Goal: Task Accomplishment & Management: Manage account settings

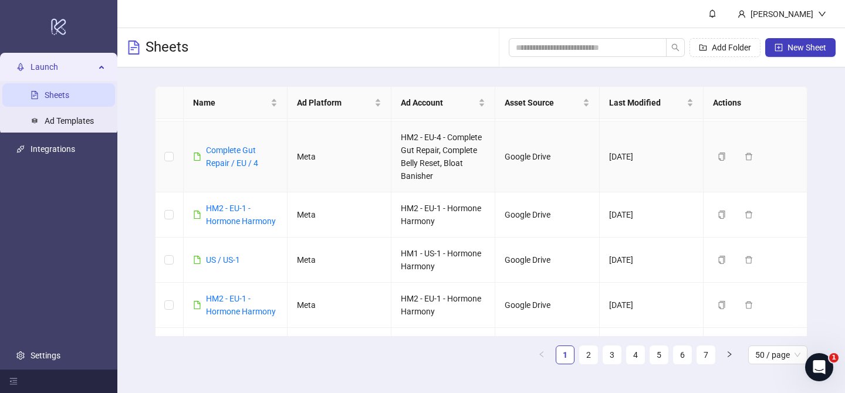
scroll to position [181, 0]
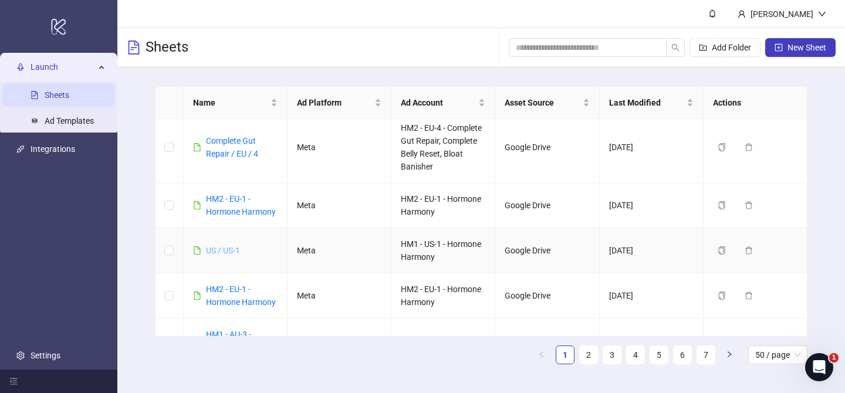
click at [218, 248] on link "US / US-1" at bounding box center [223, 250] width 34 height 9
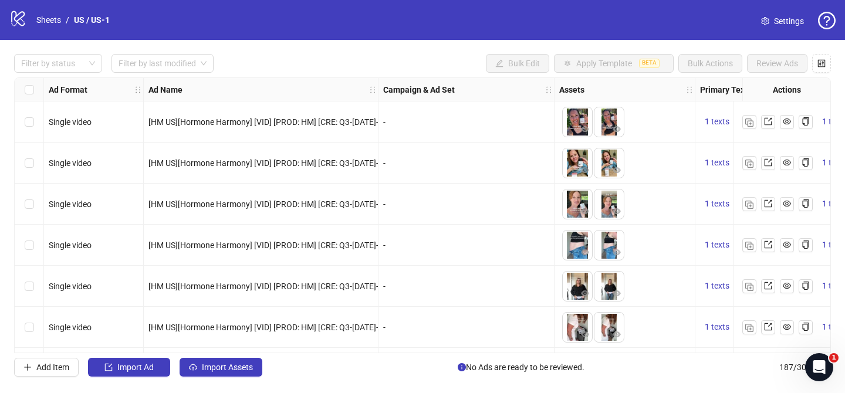
click at [799, 18] on span "Settings" at bounding box center [789, 21] width 30 height 13
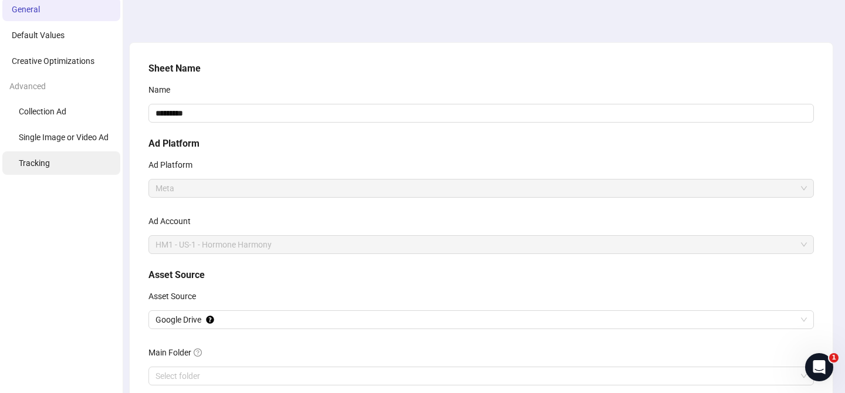
scroll to position [26, 0]
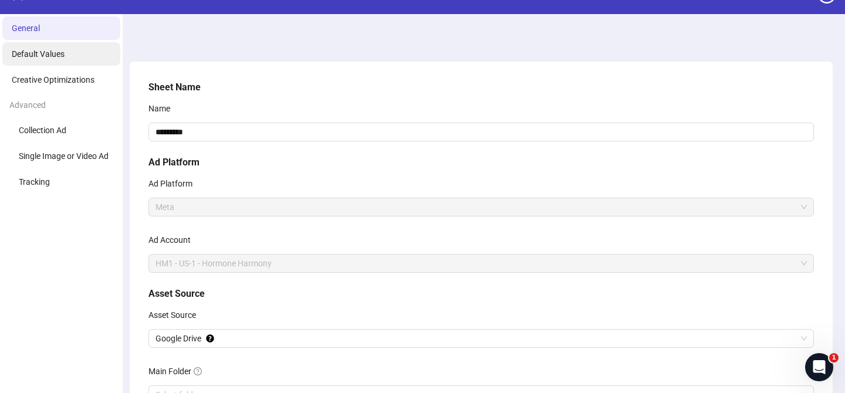
click at [59, 56] on span "Default Values" at bounding box center [38, 53] width 53 height 9
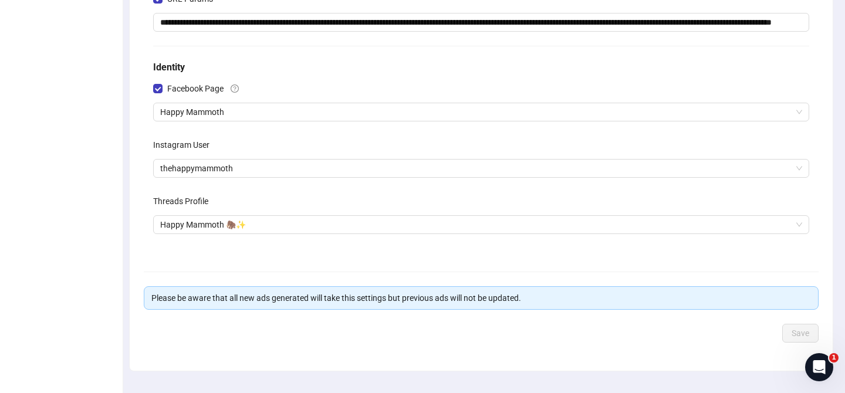
scroll to position [323, 0]
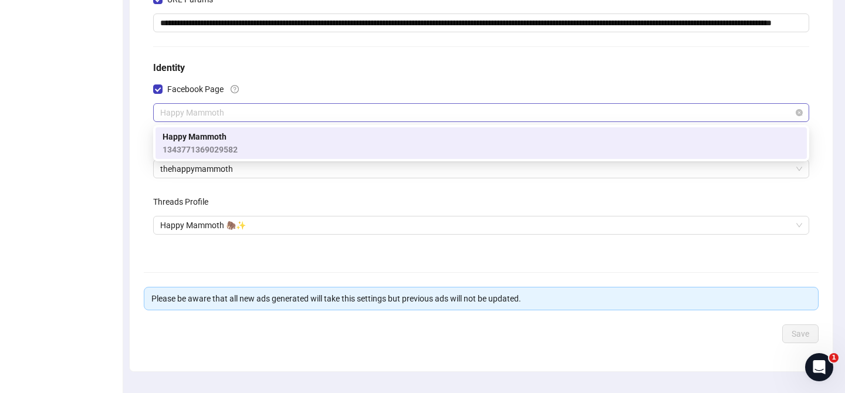
click at [247, 116] on span "Happy Mammoth" at bounding box center [481, 113] width 642 height 18
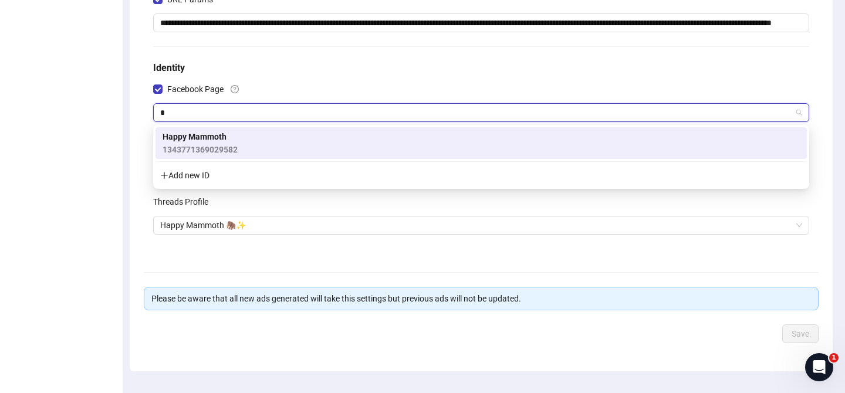
click at [213, 176] on div "Add new ID" at bounding box center [481, 175] width 651 height 22
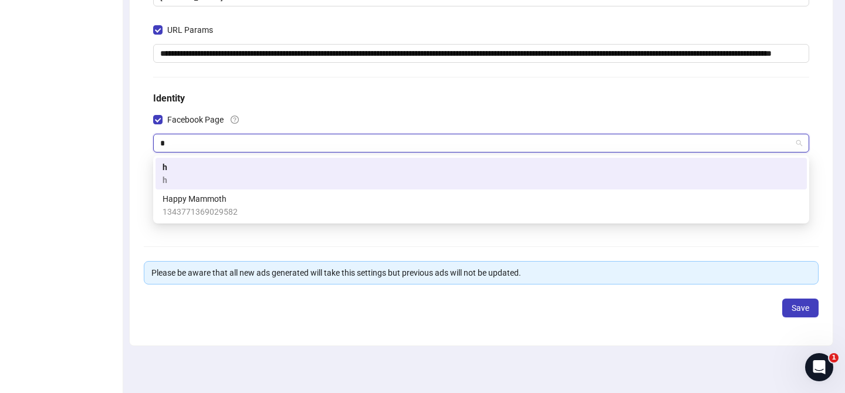
scroll to position [292, 0]
type input "*"
paste input "**********"
type input "**********"
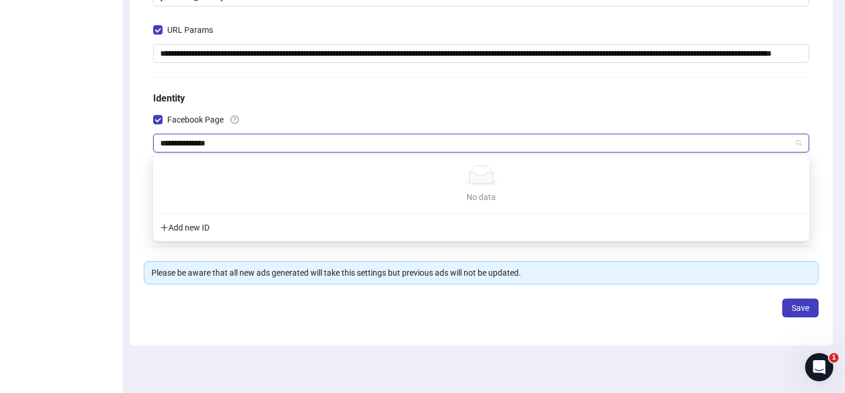
click at [195, 232] on div "Add new ID" at bounding box center [481, 228] width 651 height 22
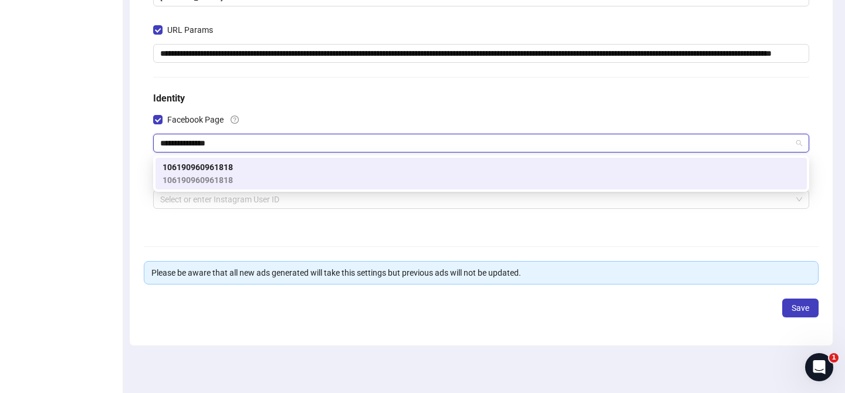
click at [209, 181] on span "106190960961818" at bounding box center [198, 180] width 70 height 13
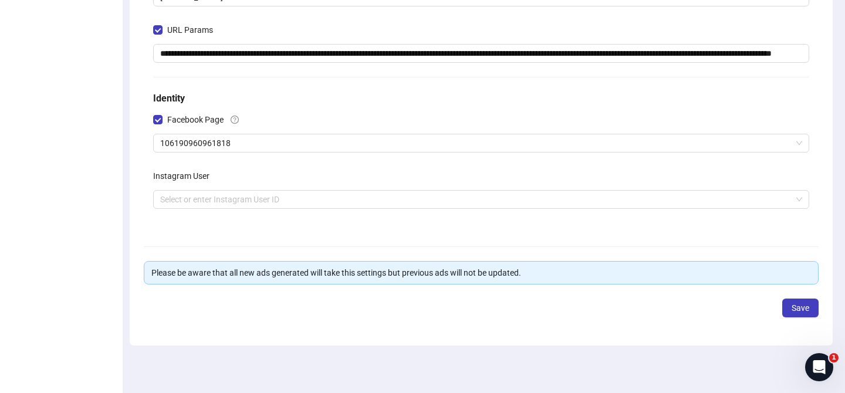
click at [138, 153] on div "**********" at bounding box center [481, 70] width 703 height 551
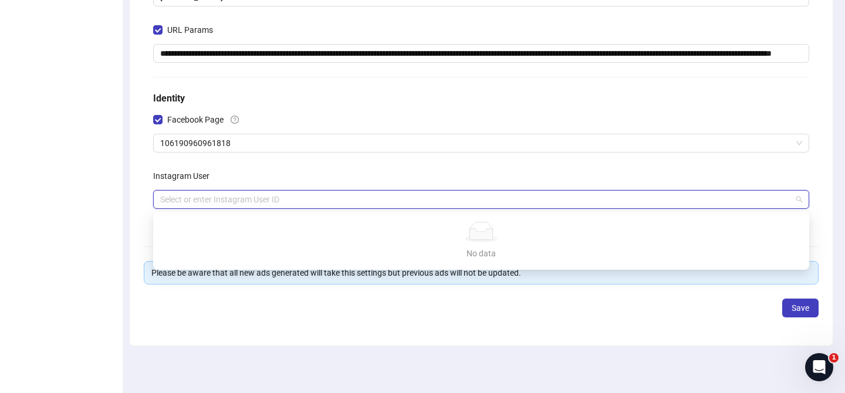
click at [203, 207] on input "search" at bounding box center [476, 200] width 632 height 18
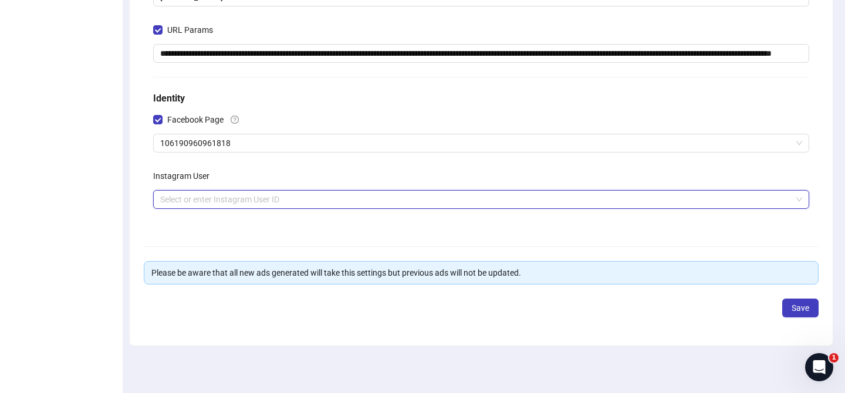
paste input "**********"
type input "**********"
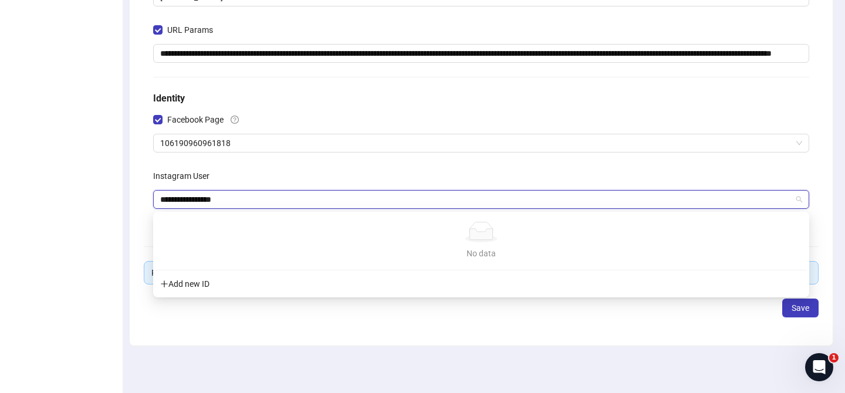
click at [197, 282] on div "Add new ID" at bounding box center [481, 284] width 651 height 22
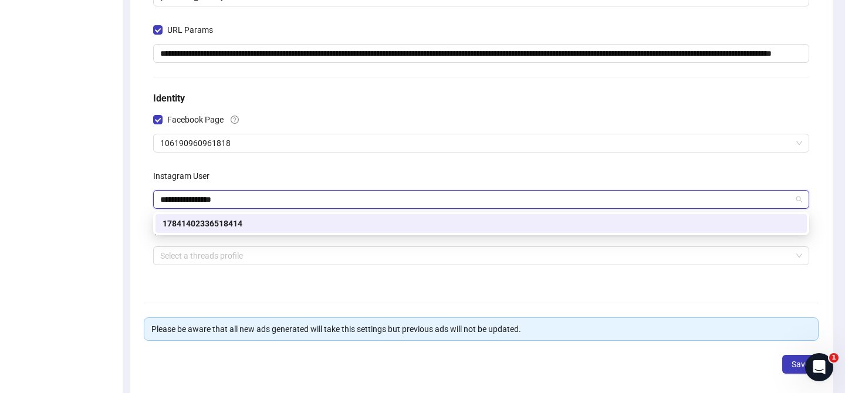
click at [210, 222] on div "17841402336518414" at bounding box center [481, 223] width 637 height 13
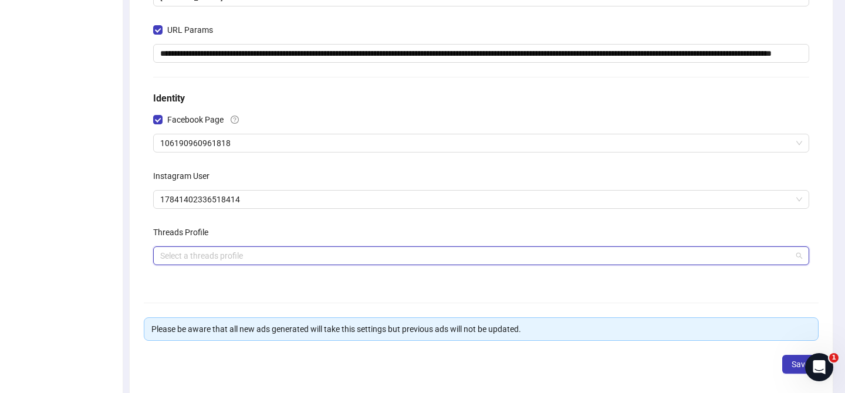
click at [214, 259] on input "search" at bounding box center [476, 256] width 632 height 18
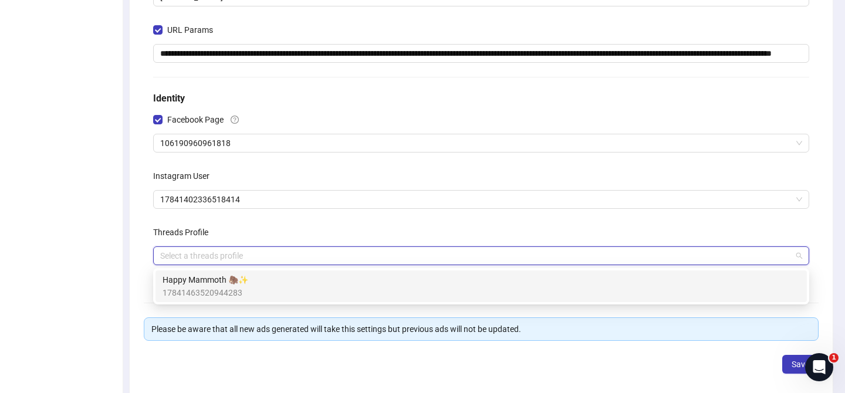
click at [209, 284] on span "Happy Mammoth 🦣✨" at bounding box center [206, 280] width 86 height 13
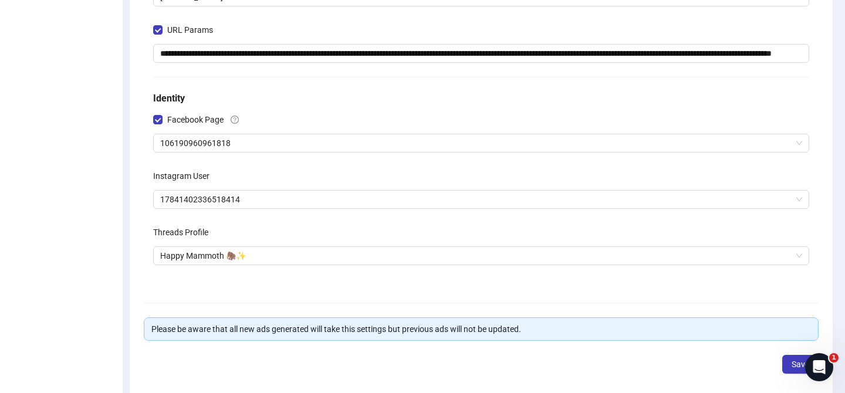
click at [443, 234] on div "Threads Profile" at bounding box center [481, 234] width 656 height 23
click at [784, 363] on button "Save" at bounding box center [800, 364] width 36 height 19
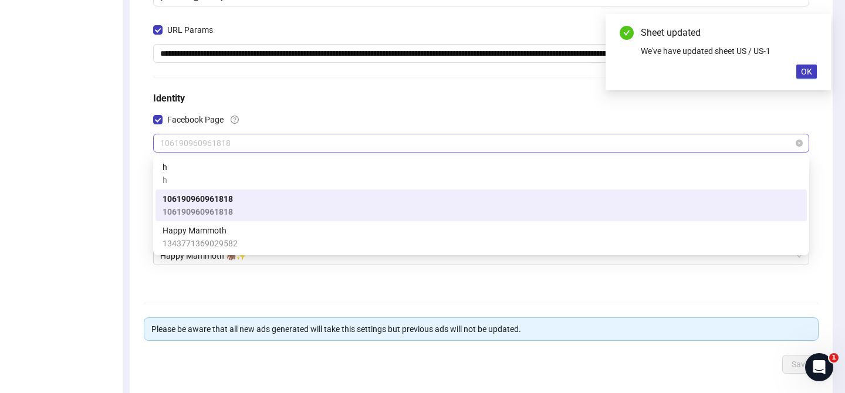
click at [315, 146] on span "106190960961818" at bounding box center [481, 143] width 642 height 18
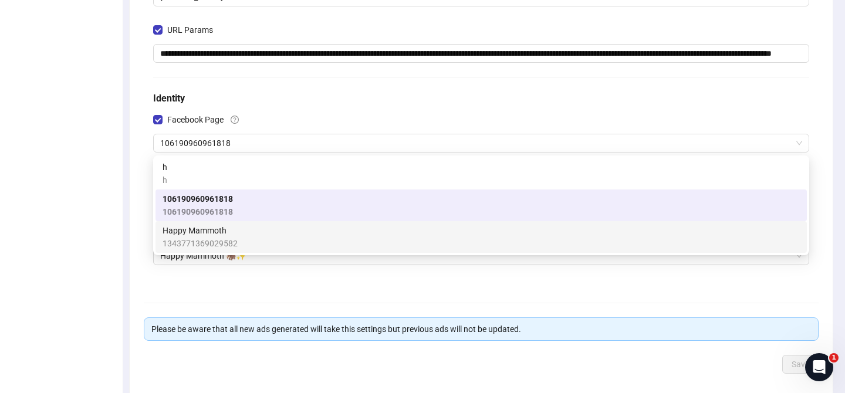
click at [147, 228] on div "**********" at bounding box center [481, 49] width 675 height 480
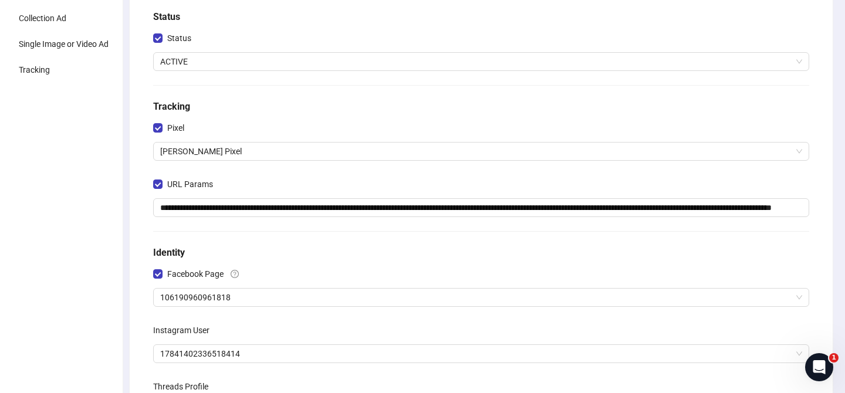
scroll to position [248, 0]
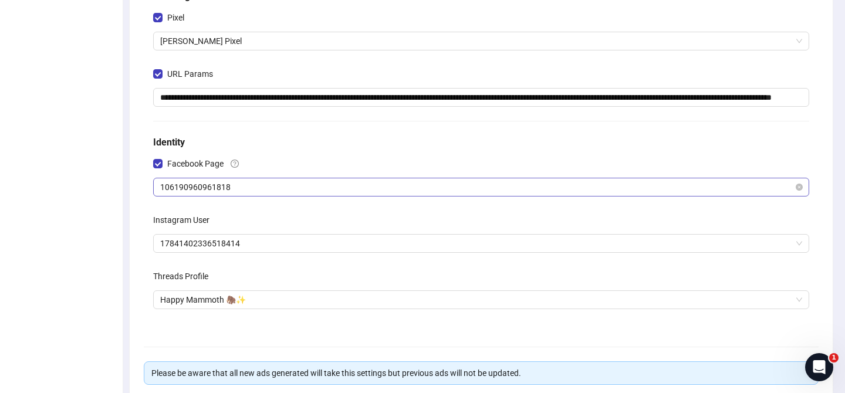
click at [212, 193] on span "106190960961818" at bounding box center [481, 187] width 642 height 18
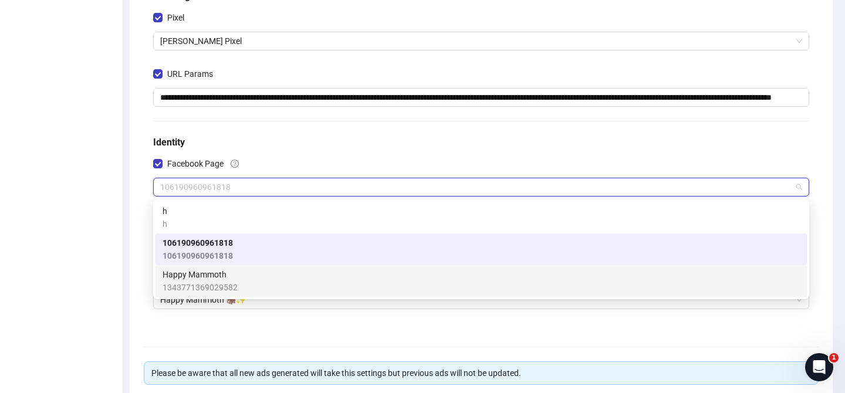
click at [210, 278] on span "Happy Mammoth" at bounding box center [200, 274] width 75 height 13
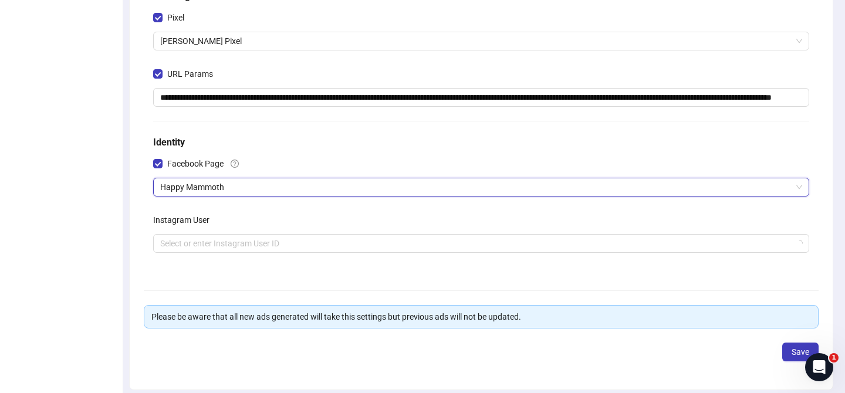
click at [213, 231] on div "Instagram User" at bounding box center [481, 222] width 656 height 23
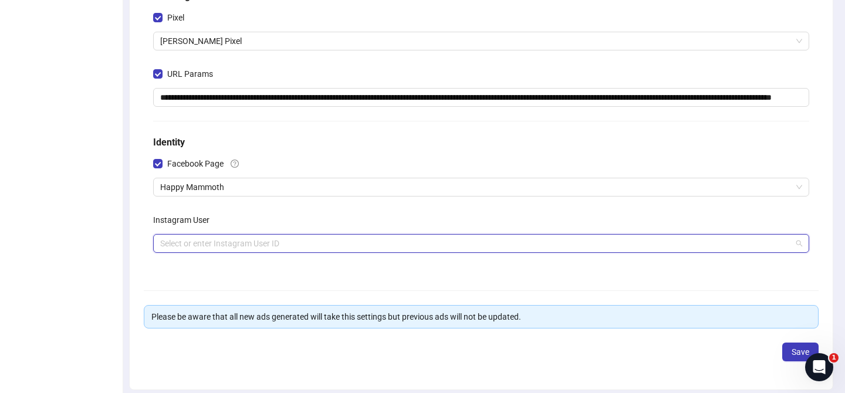
click at [212, 239] on input "search" at bounding box center [476, 244] width 632 height 18
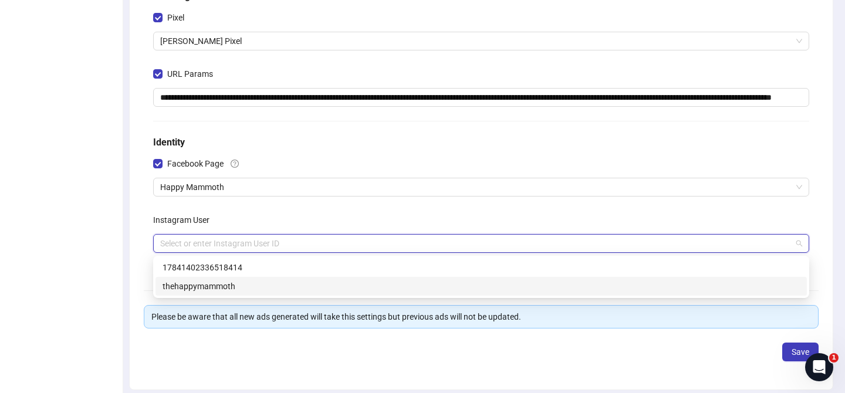
click at [209, 286] on div "thehappymammoth" at bounding box center [481, 286] width 637 height 13
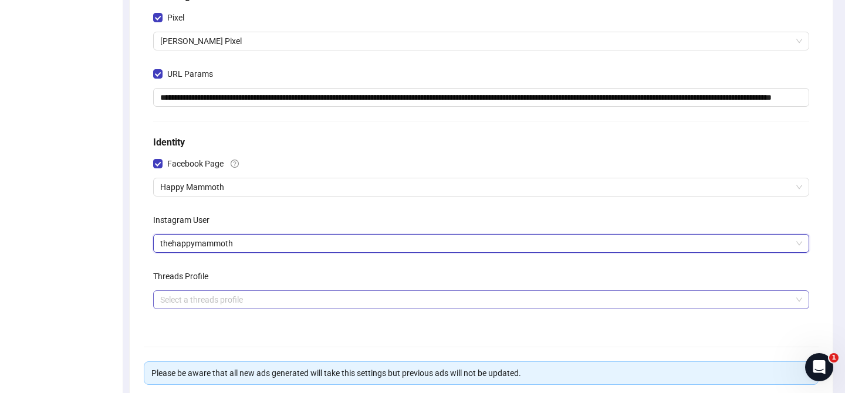
click at [207, 306] on input "search" at bounding box center [476, 300] width 632 height 18
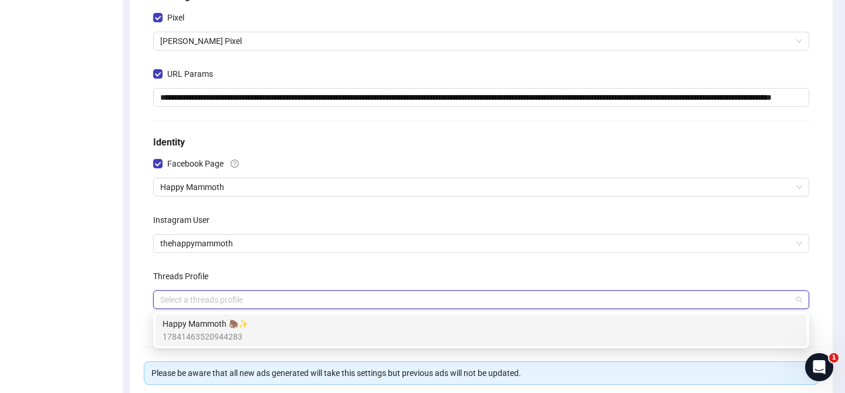
click at [214, 333] on span "17841463520944283" at bounding box center [206, 336] width 86 height 13
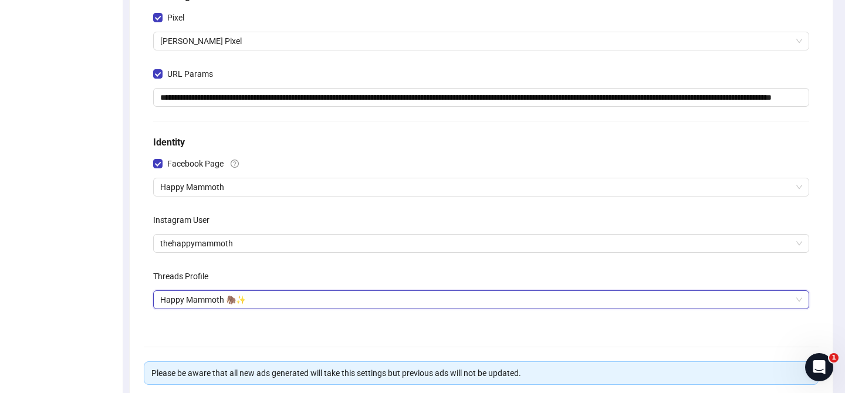
scroll to position [349, 0]
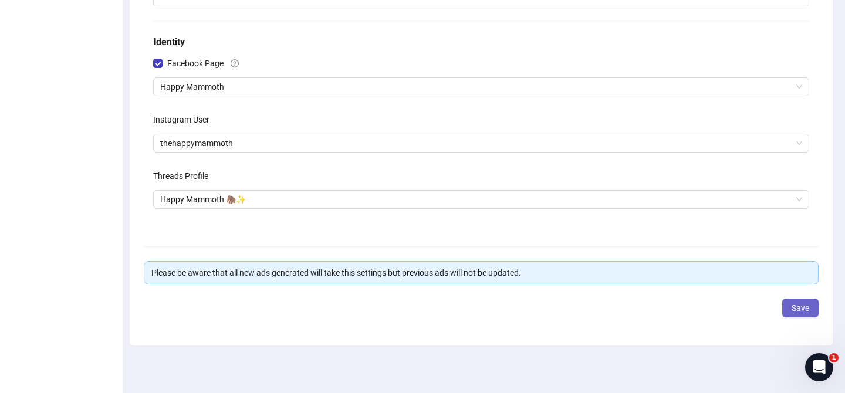
click at [799, 312] on span "Save" at bounding box center [801, 307] width 18 height 9
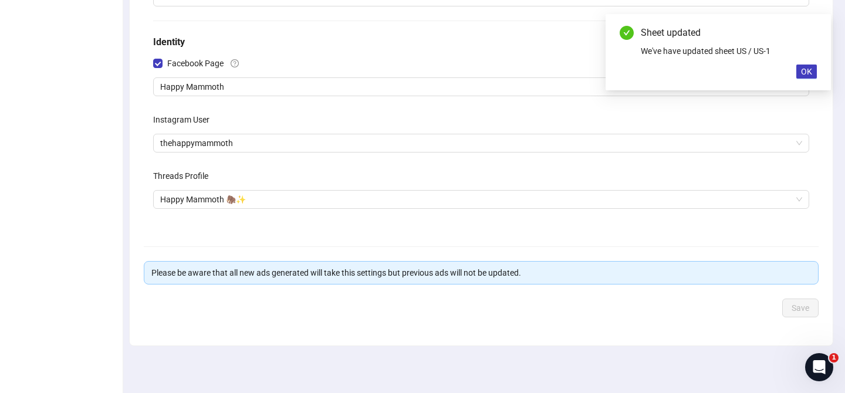
click at [210, 130] on div "Instagram User" at bounding box center [481, 121] width 656 height 23
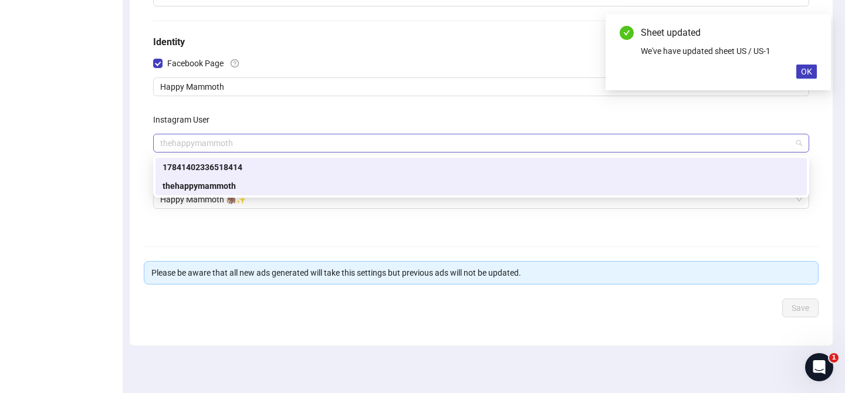
click at [210, 143] on span "thehappymammoth" at bounding box center [481, 143] width 642 height 18
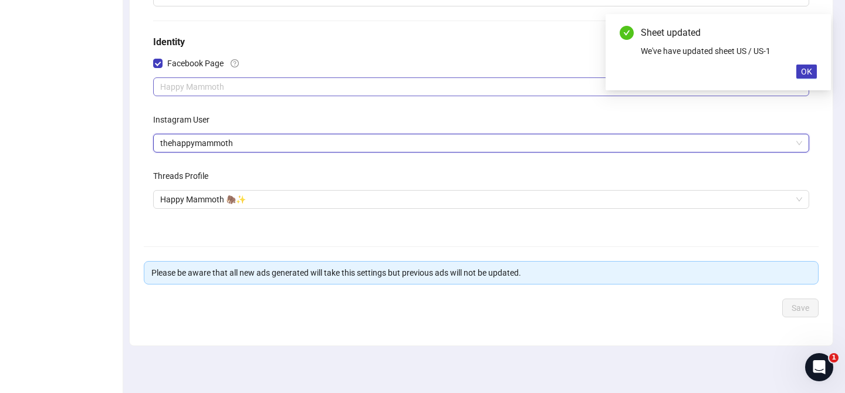
click at [226, 80] on span "Happy Mammoth" at bounding box center [481, 87] width 642 height 18
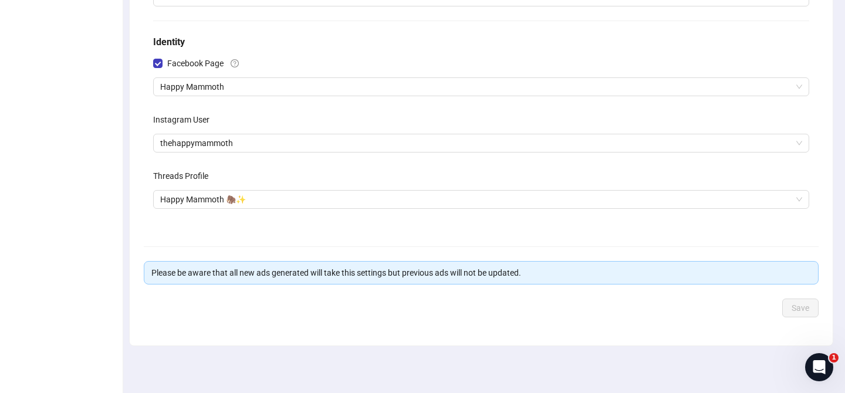
click at [133, 130] on div "**********" at bounding box center [481, 42] width 703 height 607
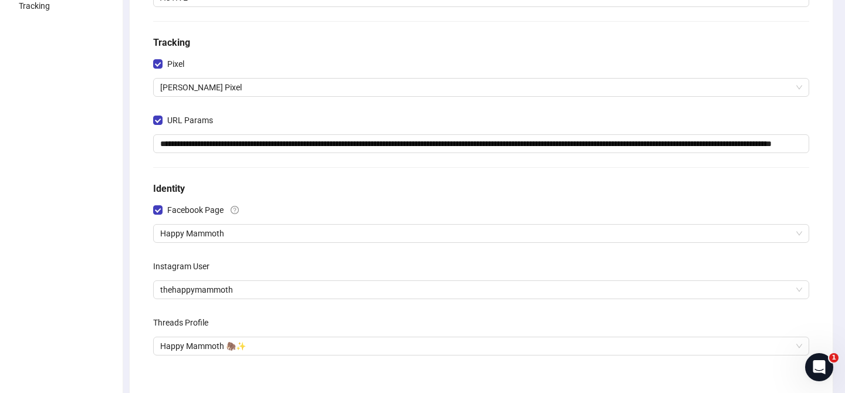
scroll to position [0, 0]
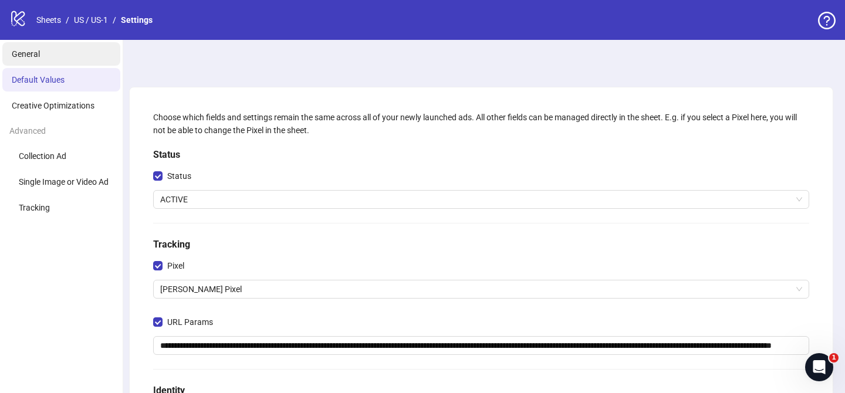
click at [28, 51] on span "General" at bounding box center [26, 53] width 28 height 9
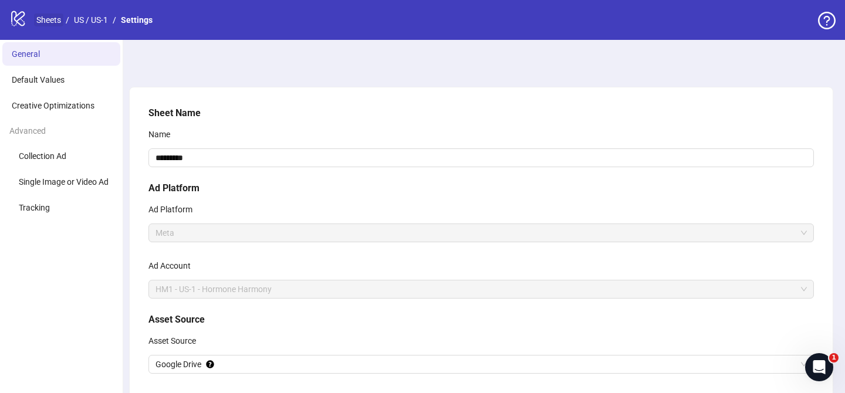
click at [51, 21] on link "Sheets" at bounding box center [48, 19] width 29 height 13
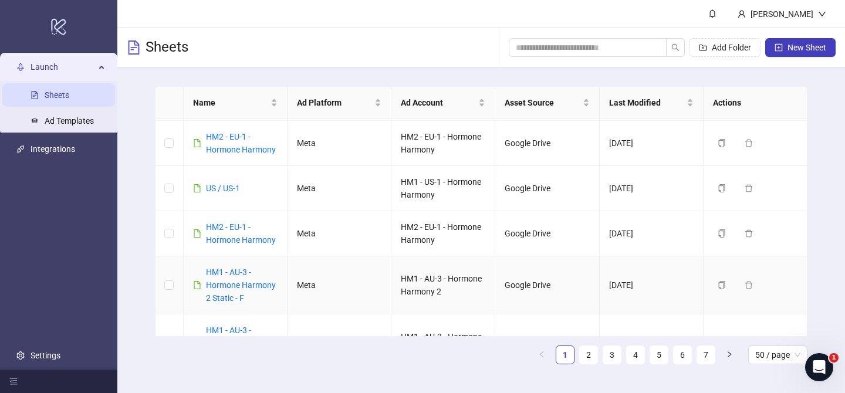
scroll to position [307, 0]
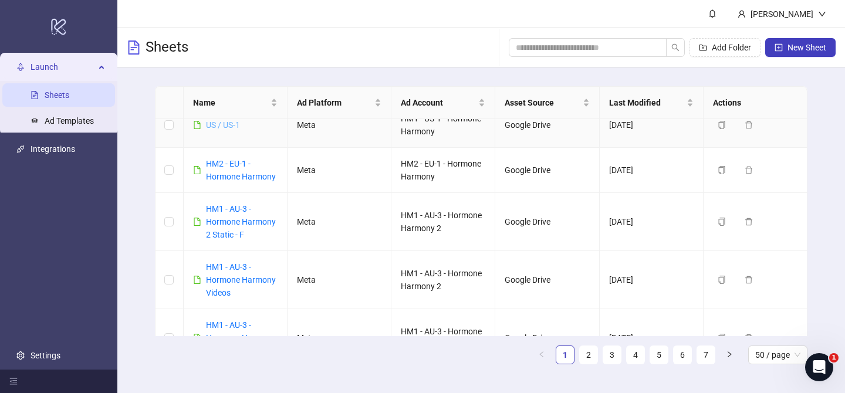
click at [229, 126] on link "US / US-1" at bounding box center [223, 124] width 34 height 9
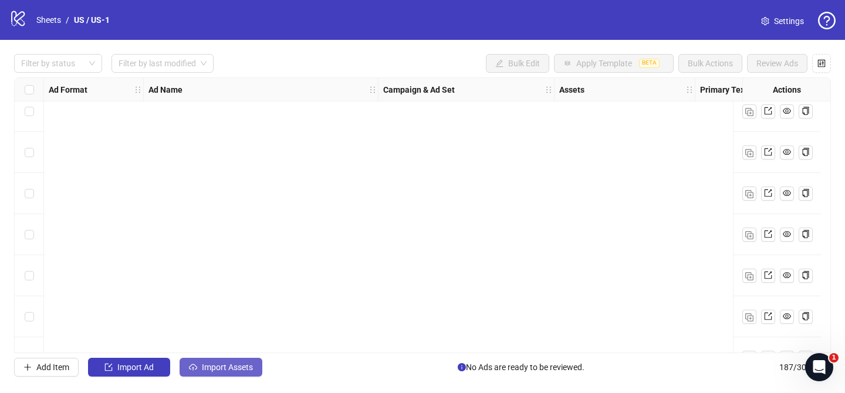
scroll to position [1703, 0]
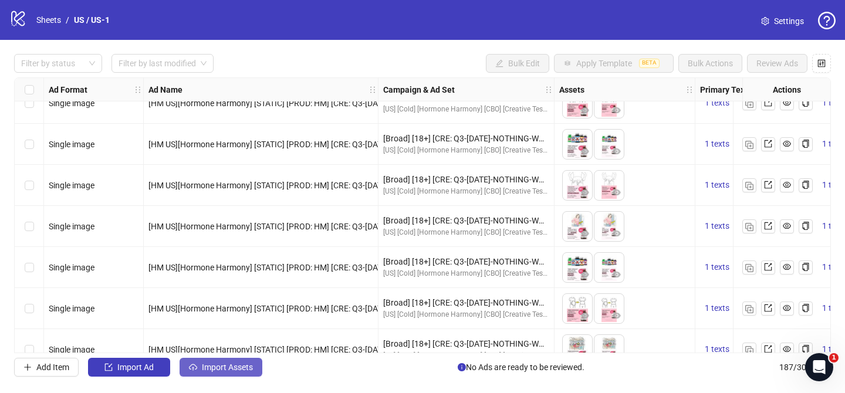
click at [235, 366] on span "Import Assets" at bounding box center [227, 367] width 51 height 9
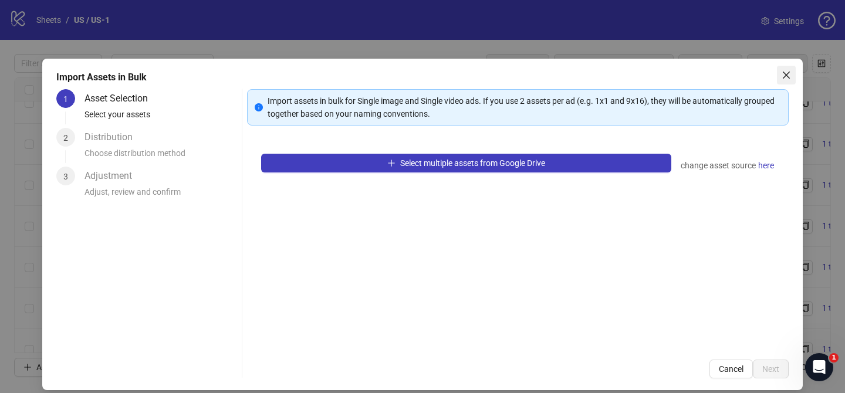
click at [786, 76] on icon "close" at bounding box center [786, 74] width 9 height 9
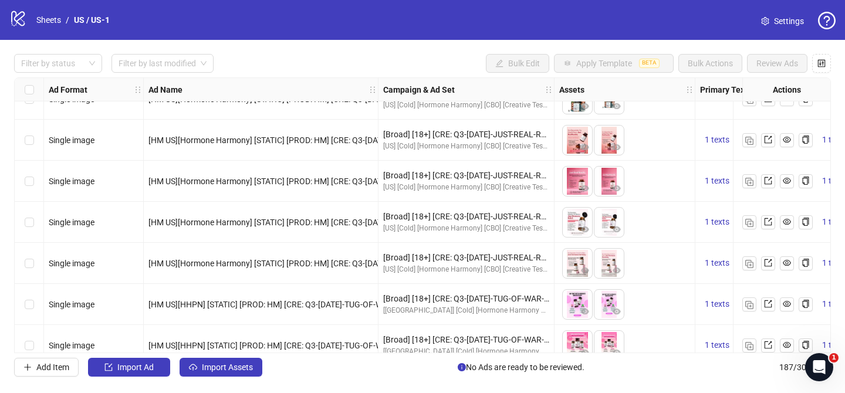
scroll to position [7436, 0]
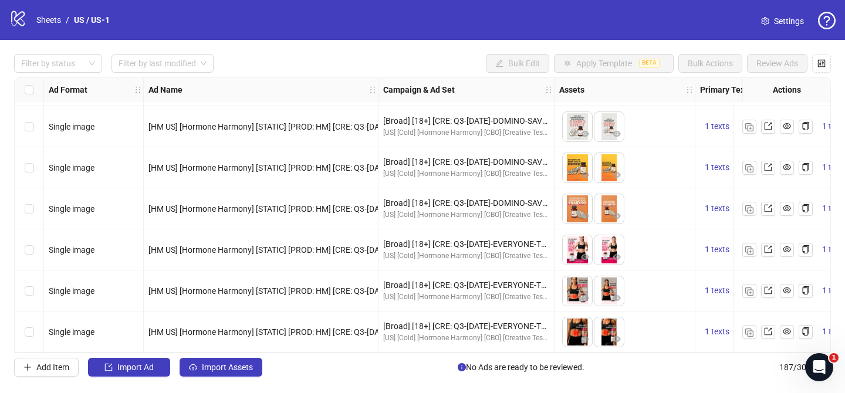
click at [311, 328] on span "[HM US] [Hormone Harmony] [STATIC] [PROD: HM] [CRE: Q3-09-SEP-2025-EVERYONE-THI…" at bounding box center [529, 332] width 762 height 9
click at [22, 325] on div "Select row 187" at bounding box center [29, 332] width 29 height 41
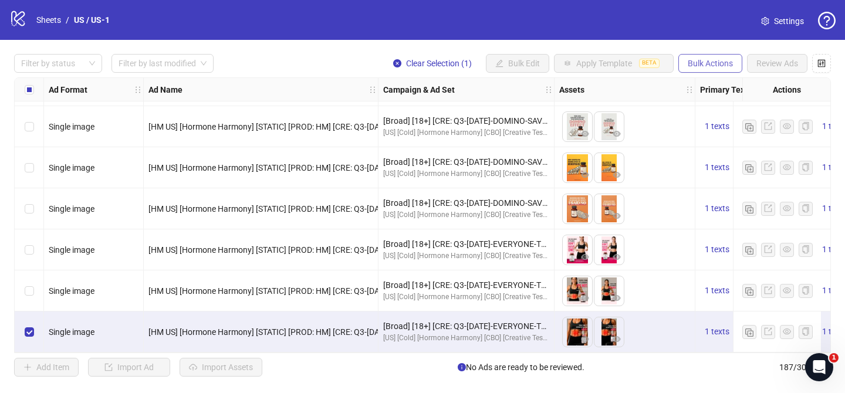
click at [717, 63] on span "Bulk Actions" at bounding box center [710, 63] width 45 height 9
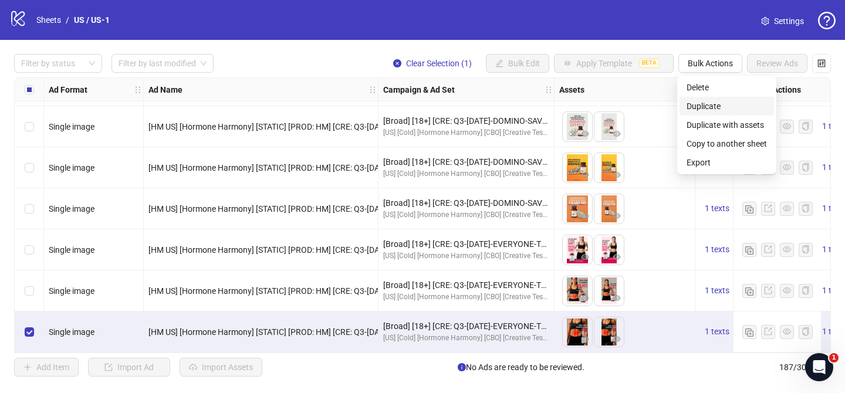
click at [720, 106] on span "Duplicate" at bounding box center [727, 106] width 80 height 13
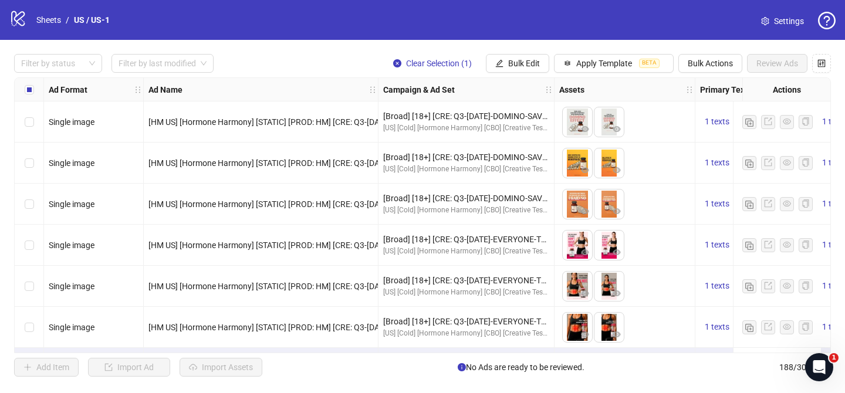
scroll to position [7478, 0]
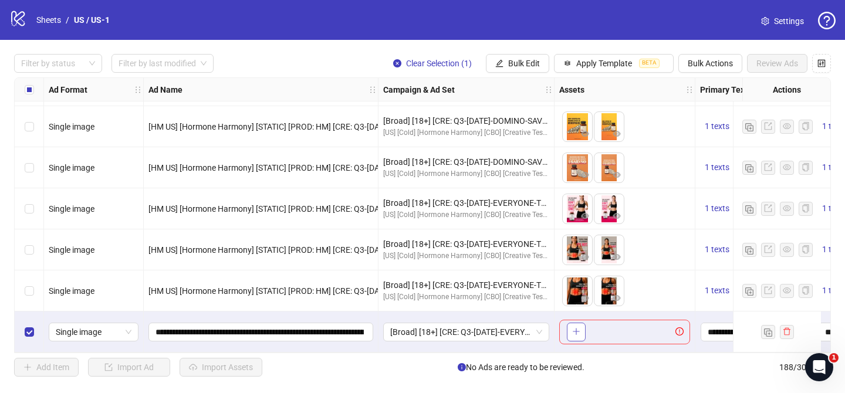
click at [578, 329] on icon "plus" at bounding box center [576, 332] width 8 height 8
click at [713, 66] on span "Bulk Actions" at bounding box center [710, 63] width 45 height 9
click at [714, 81] on span "Delete" at bounding box center [727, 87] width 80 height 13
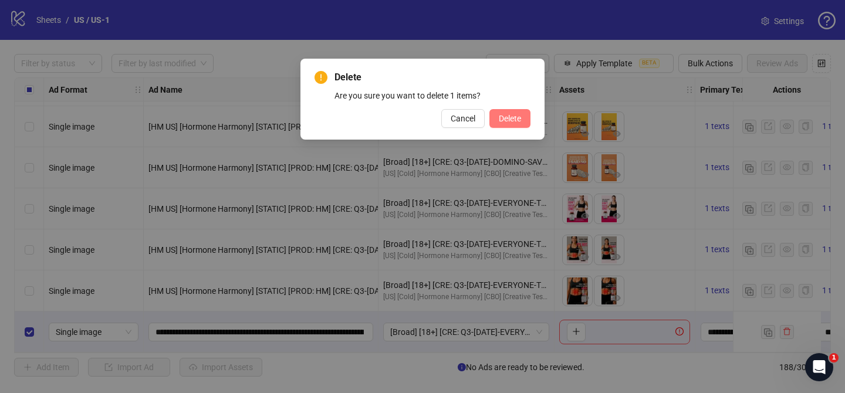
click at [501, 119] on span "Delete" at bounding box center [510, 118] width 22 height 9
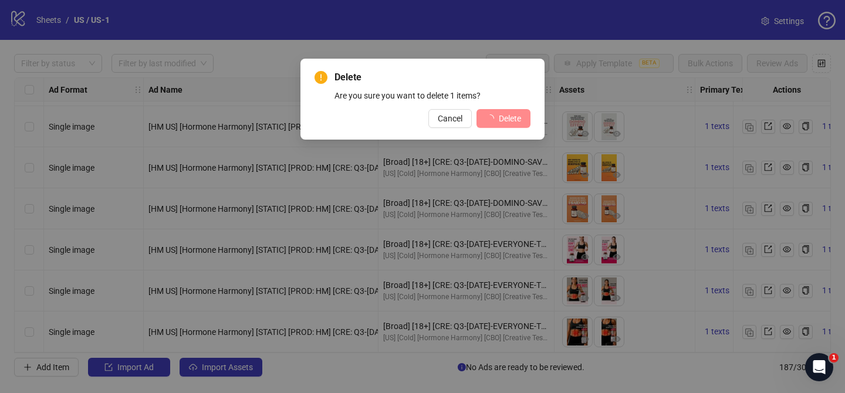
scroll to position [7436, 0]
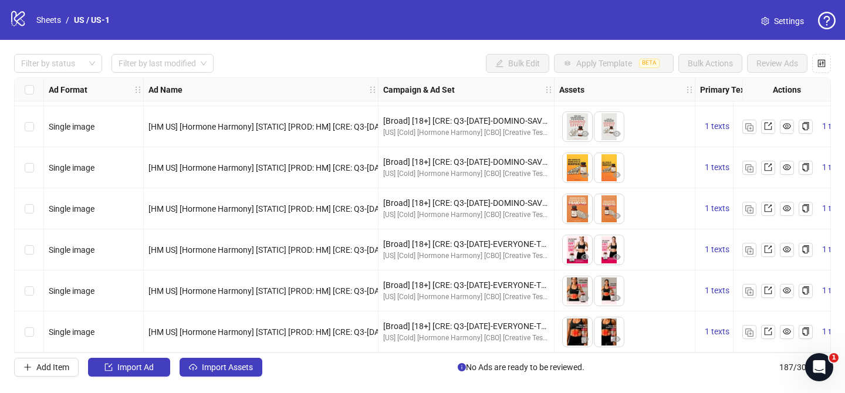
click at [774, 19] on span "Settings" at bounding box center [789, 21] width 30 height 13
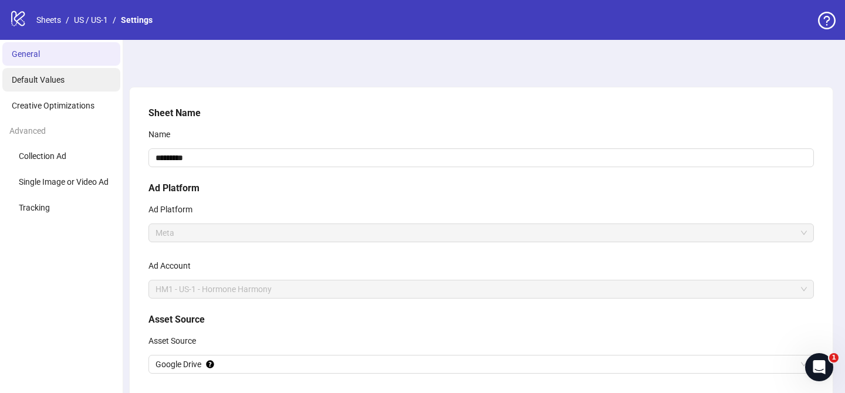
click at [55, 82] on span "Default Values" at bounding box center [38, 79] width 53 height 9
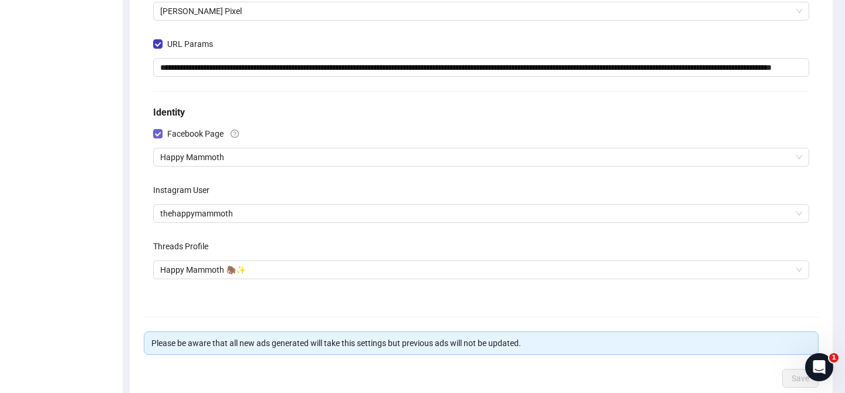
scroll to position [217, 0]
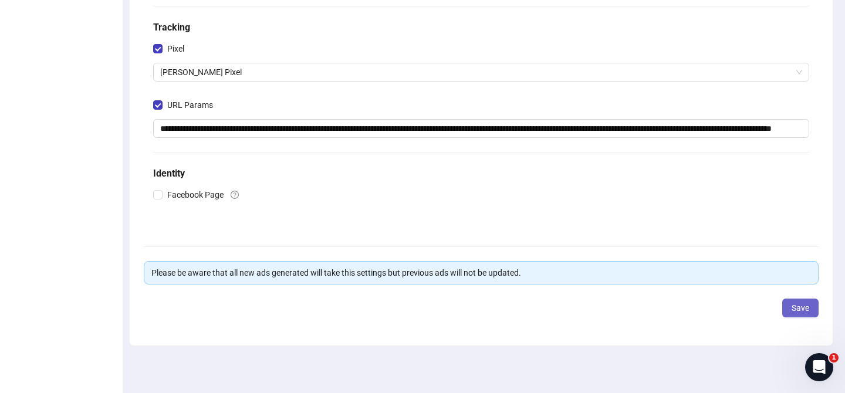
click at [811, 309] on button "Save" at bounding box center [800, 308] width 36 height 19
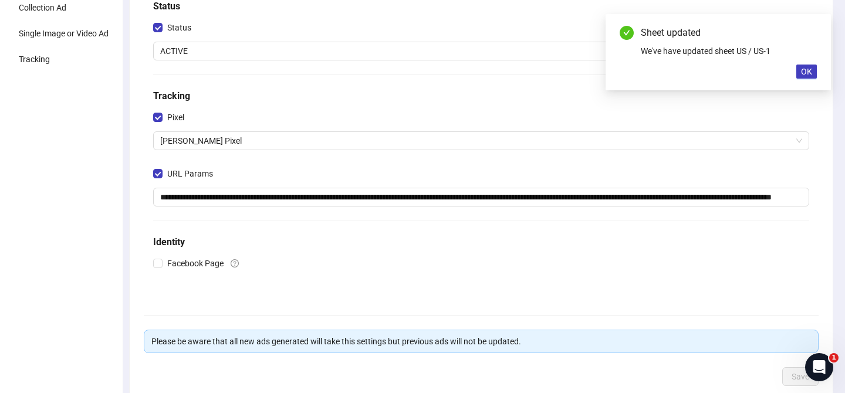
scroll to position [0, 0]
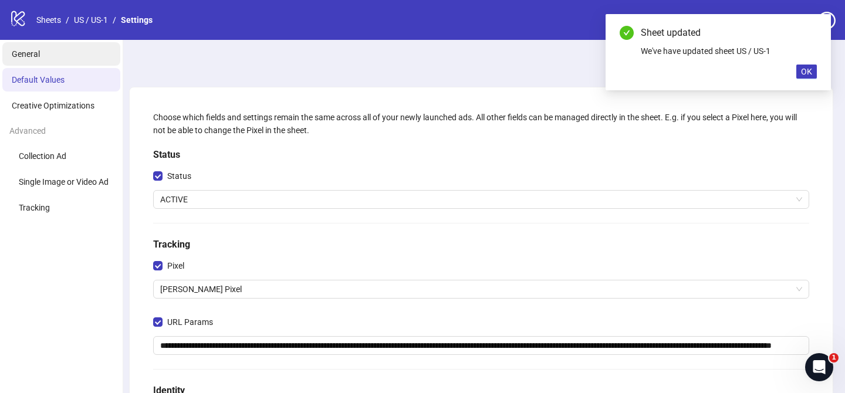
click at [29, 57] on span "General" at bounding box center [26, 53] width 28 height 9
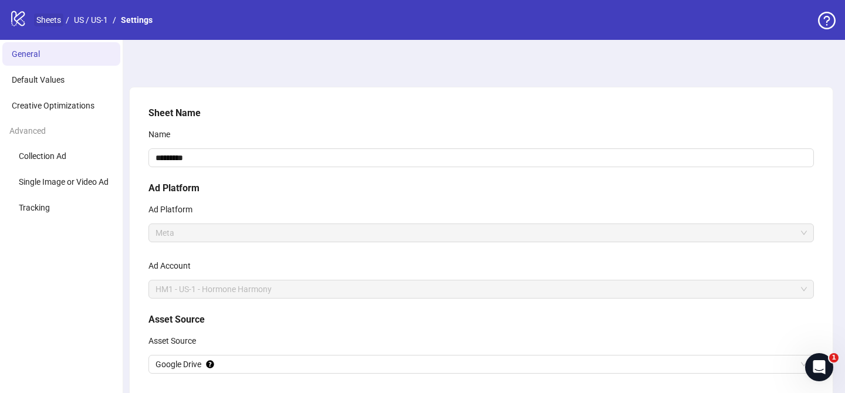
click at [58, 19] on link "Sheets" at bounding box center [48, 19] width 29 height 13
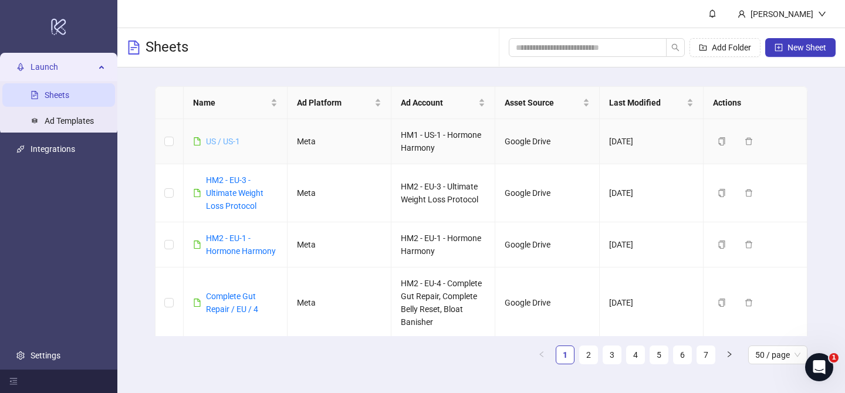
click at [218, 141] on link "US / US-1" at bounding box center [223, 141] width 34 height 9
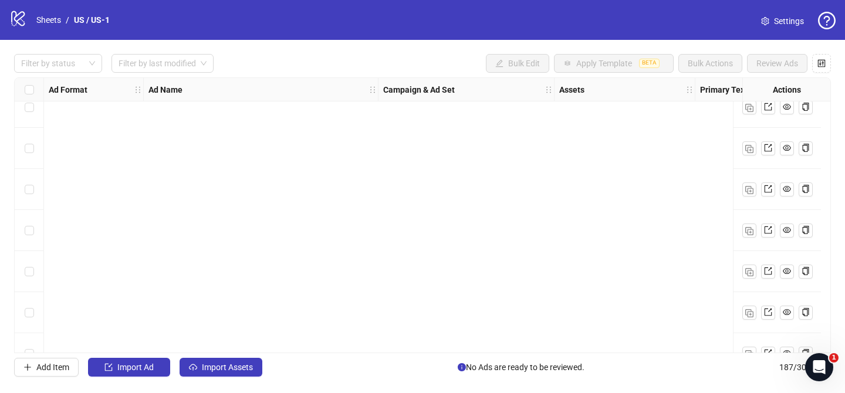
scroll to position [4038, 0]
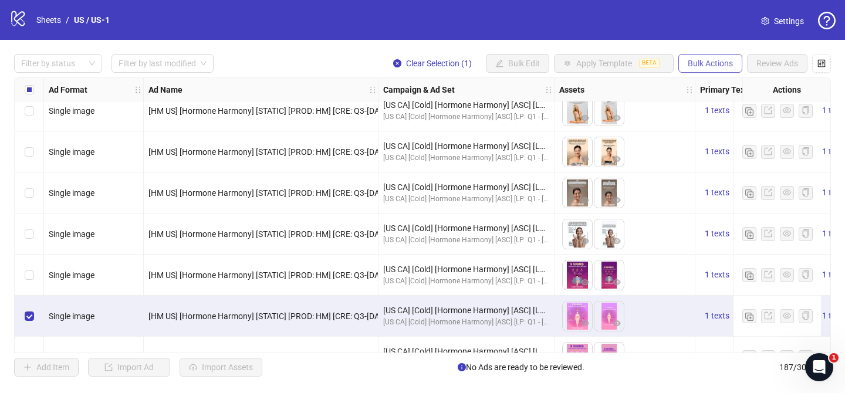
click at [708, 60] on span "Bulk Actions" at bounding box center [710, 63] width 45 height 9
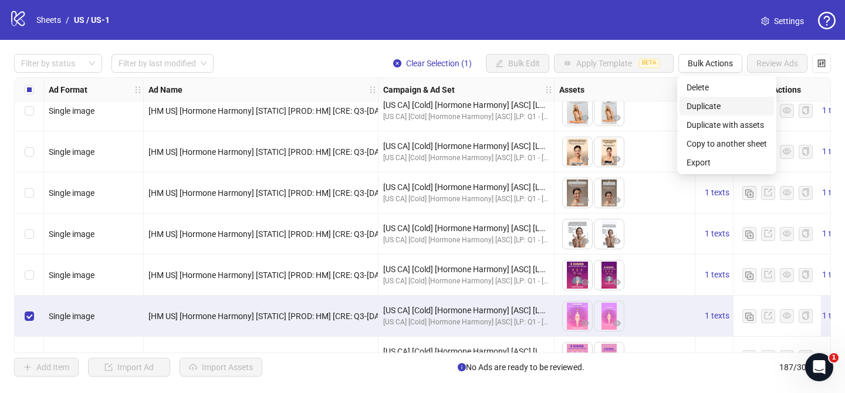
click at [708, 104] on span "Duplicate" at bounding box center [727, 106] width 80 height 13
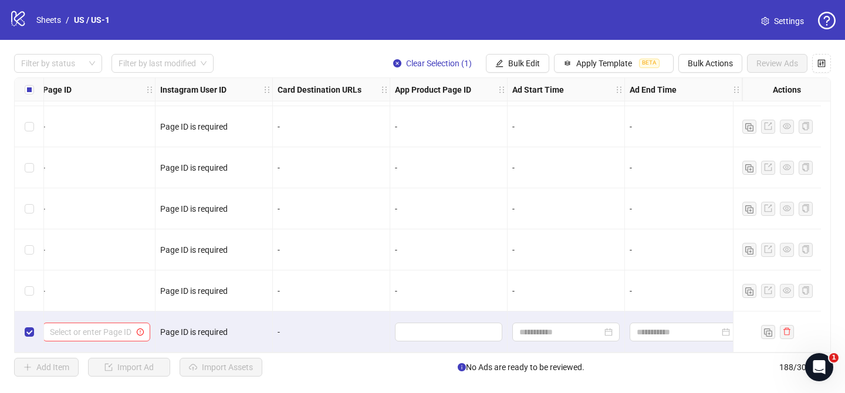
scroll to position [7478, 1396]
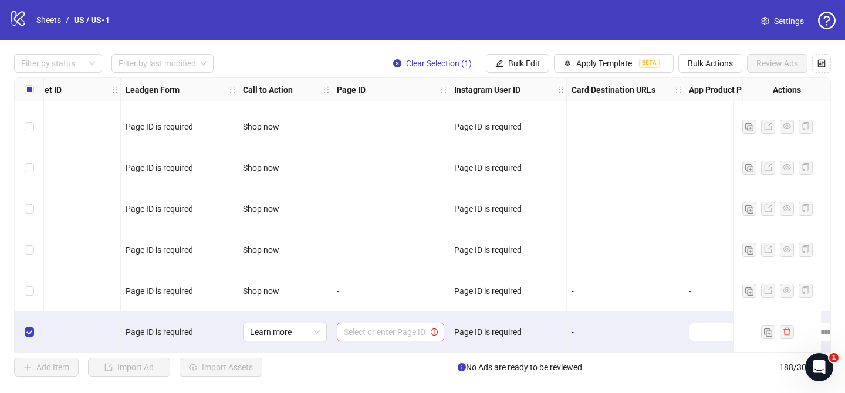
click at [388, 315] on div "Select or enter Page ID" at bounding box center [390, 332] width 117 height 41
click at [388, 327] on input "search" at bounding box center [385, 332] width 83 height 18
click at [410, 380] on div "Filter by status Filter by last modified Clear Selection (1) Bulk Edit Apply Te…" at bounding box center [422, 215] width 845 height 351
click at [403, 325] on input "search" at bounding box center [385, 332] width 83 height 18
click at [49, 21] on link "Sheets" at bounding box center [48, 19] width 29 height 13
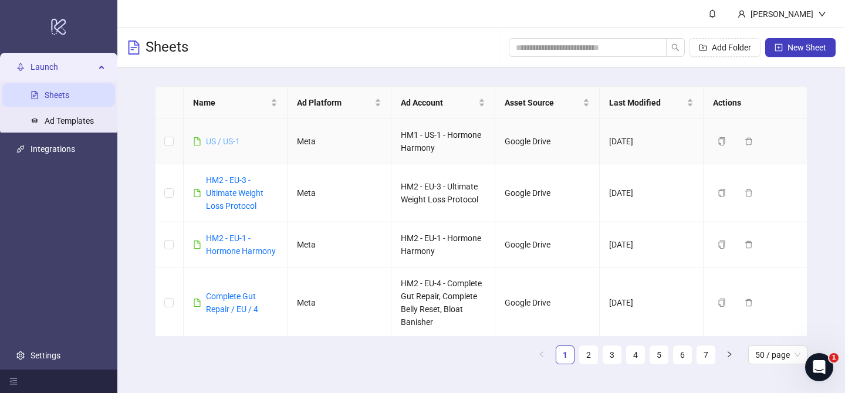
click at [215, 141] on link "US / US-1" at bounding box center [223, 141] width 34 height 9
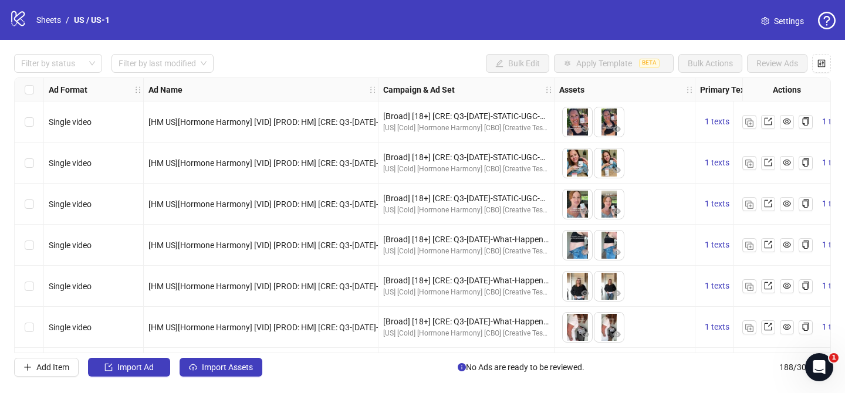
click at [787, 25] on span "Settings" at bounding box center [789, 21] width 30 height 13
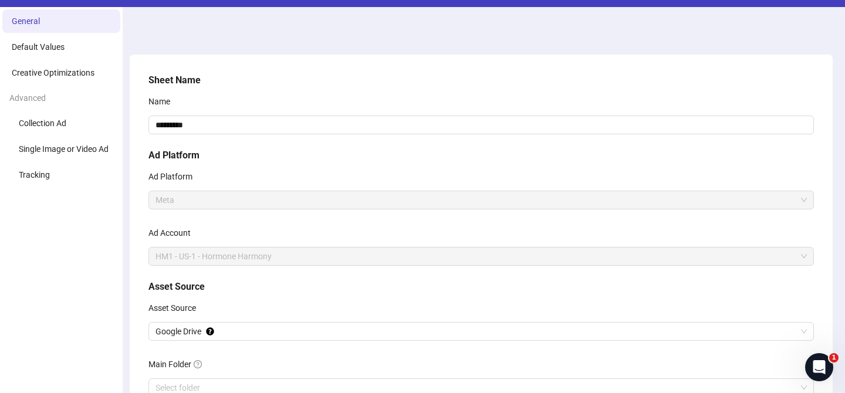
scroll to position [22, 0]
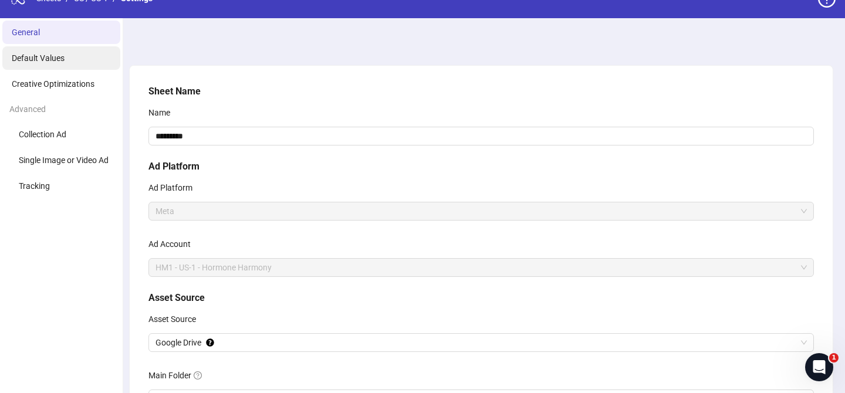
click at [63, 56] on span "Default Values" at bounding box center [38, 57] width 53 height 9
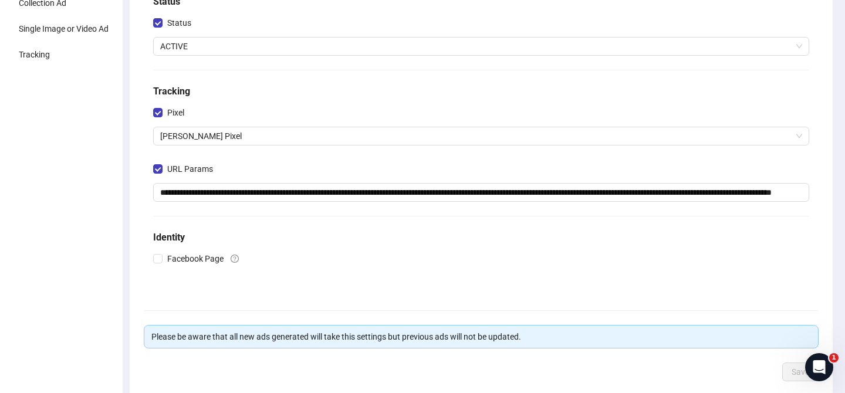
scroll to position [217, 0]
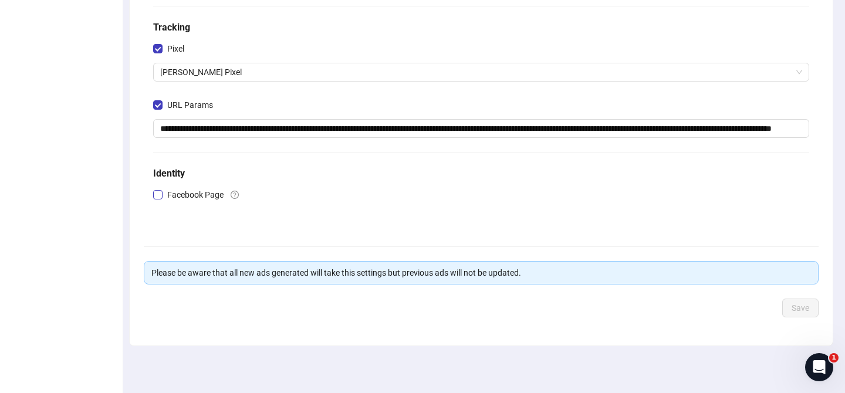
click at [210, 194] on span "Facebook Page" at bounding box center [196, 194] width 66 height 13
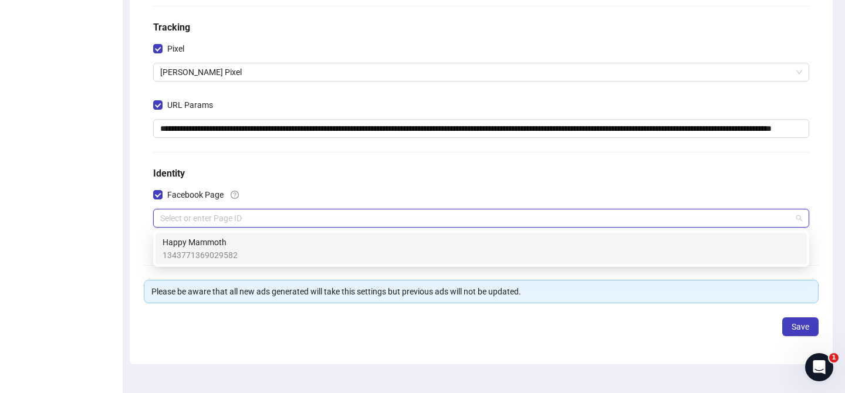
click at [224, 219] on input "search" at bounding box center [476, 219] width 632 height 18
click at [258, 222] on input "search" at bounding box center [476, 219] width 632 height 18
click at [233, 314] on form "**********" at bounding box center [481, 110] width 675 height 452
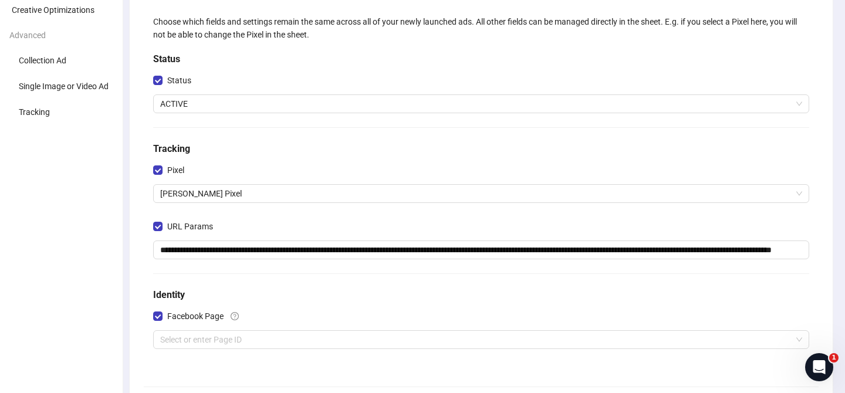
scroll to position [0, 0]
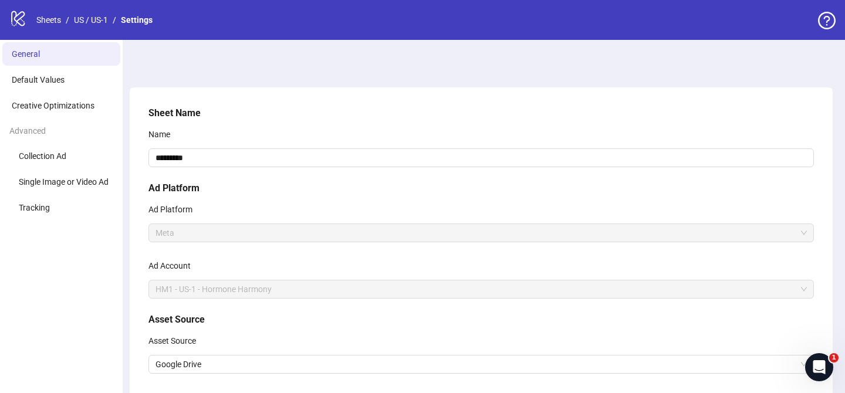
scroll to position [22, 0]
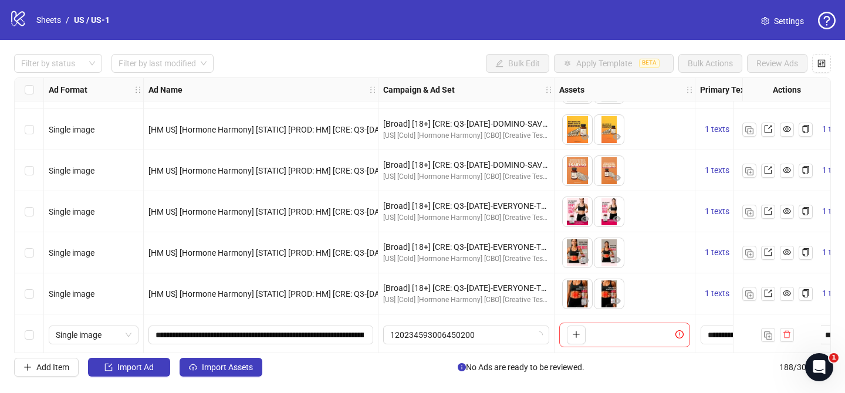
scroll to position [7478, 0]
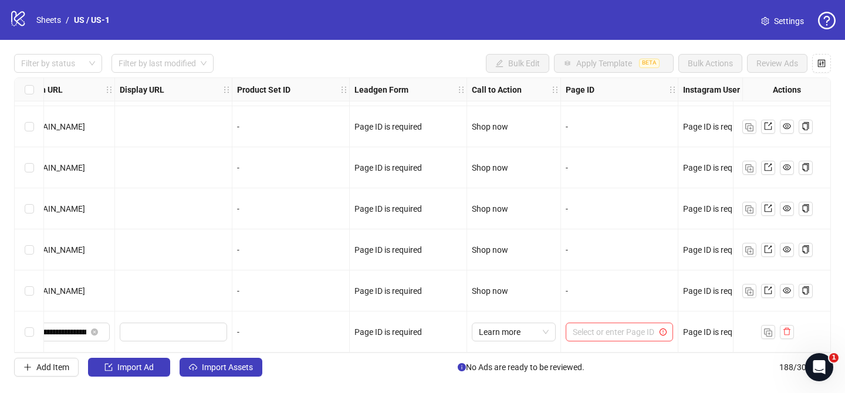
scroll to position [7478, 1221]
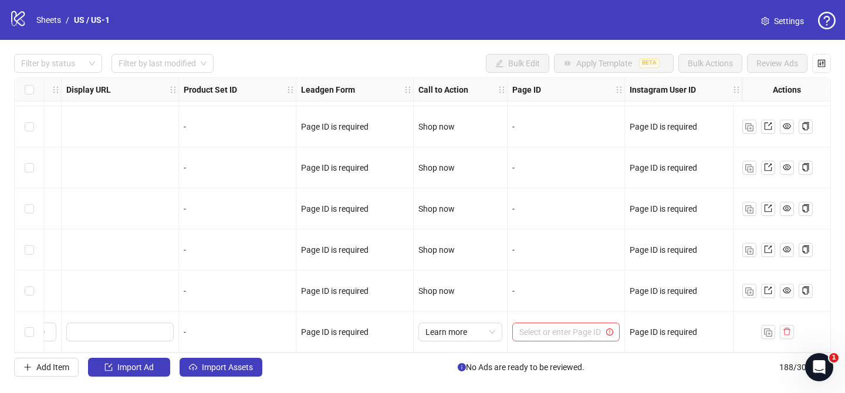
click at [582, 332] on div "Ad Format Ad Name Campaign & Ad Set Assets Primary Texts Headlines Descriptions…" at bounding box center [422, 215] width 817 height 276
click at [572, 329] on input "search" at bounding box center [560, 332] width 83 height 18
paste input "**********"
type input "**********"
click at [559, 302] on div "Add new ID" at bounding box center [566, 302] width 103 height 22
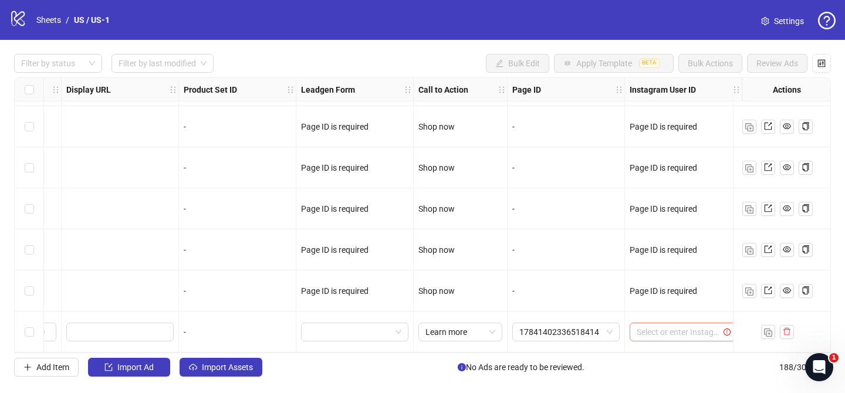
scroll to position [7478, 1291]
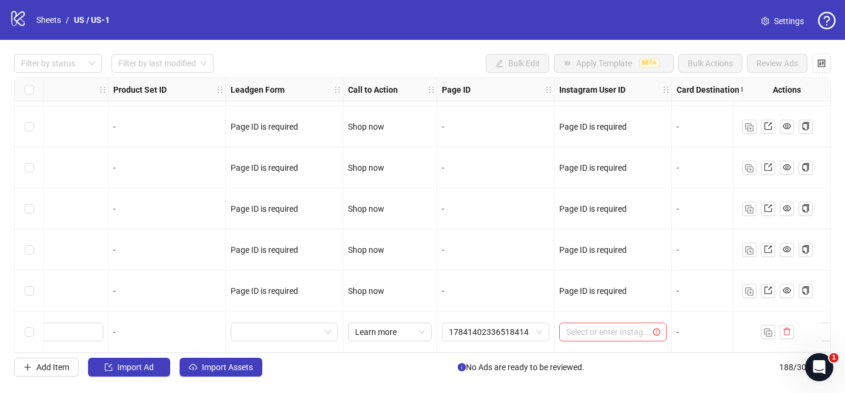
click at [568, 286] on div "Page ID is required" at bounding box center [612, 291] width 107 height 13
click at [586, 332] on input "search" at bounding box center [607, 332] width 83 height 18
paste input "**********"
type input "**********"
paste input "**********"
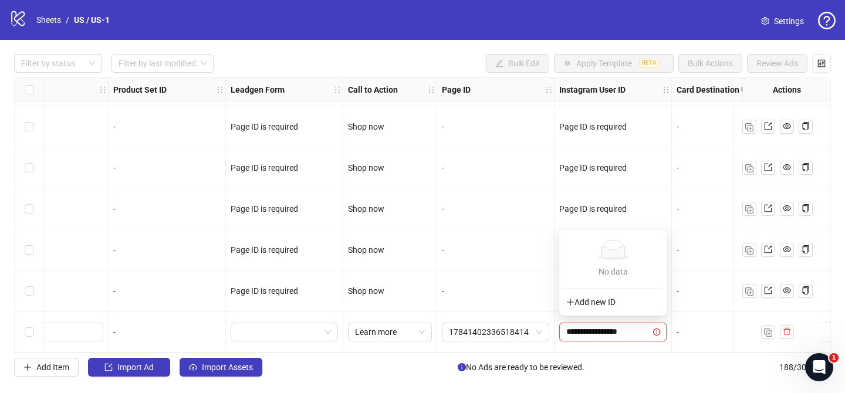
type input "**********"
click at [610, 343] on div "Select or enter Instagram User ID" at bounding box center [613, 332] width 117 height 41
click at [605, 329] on input "search" at bounding box center [607, 332] width 83 height 18
paste input "**********"
type input "**********"
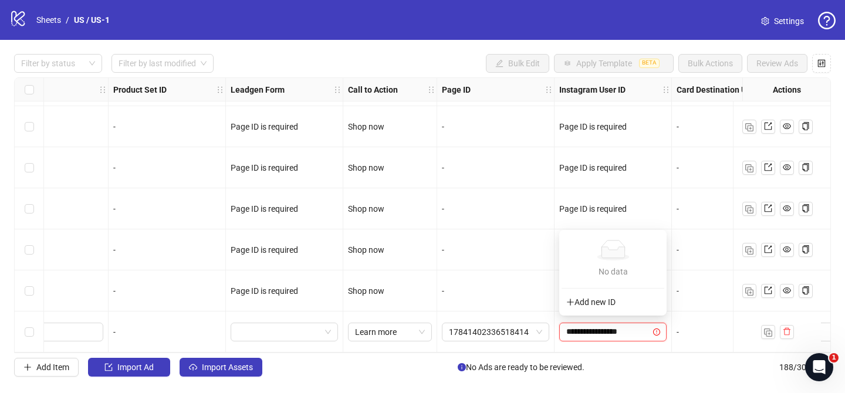
click at [599, 305] on div "Add new ID" at bounding box center [613, 302] width 103 height 22
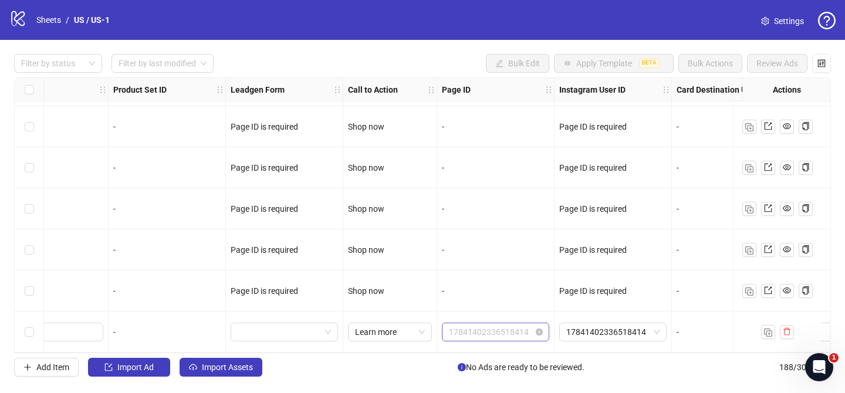
click at [501, 331] on span "17841402336518414" at bounding box center [495, 332] width 93 height 18
paste input "**********"
type input "**********"
click at [498, 302] on div "Add new ID" at bounding box center [495, 302] width 103 height 22
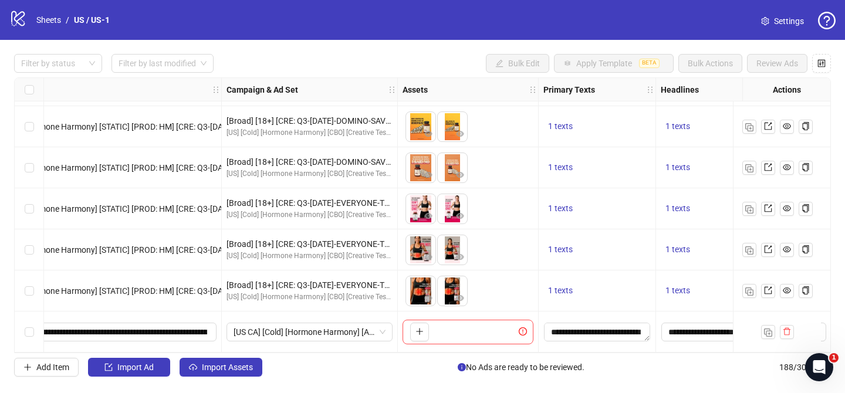
scroll to position [7478, 146]
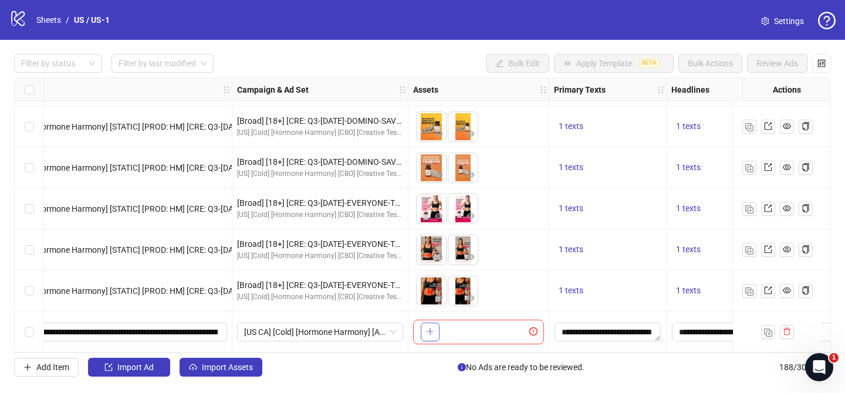
click at [429, 330] on icon "plus" at bounding box center [430, 332] width 8 height 8
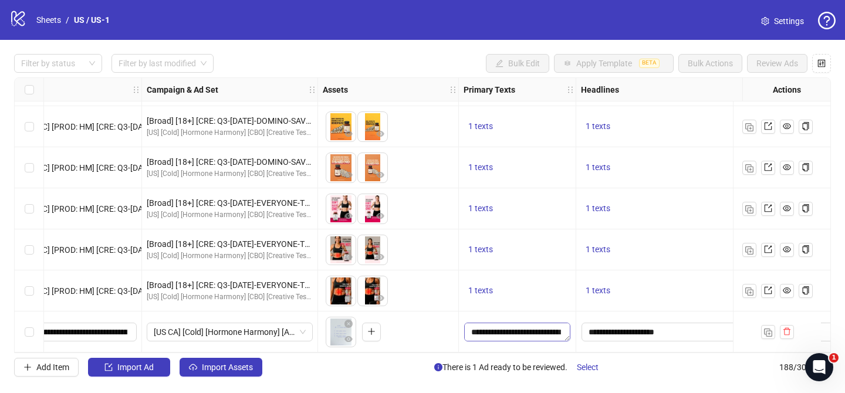
scroll to position [7478, 0]
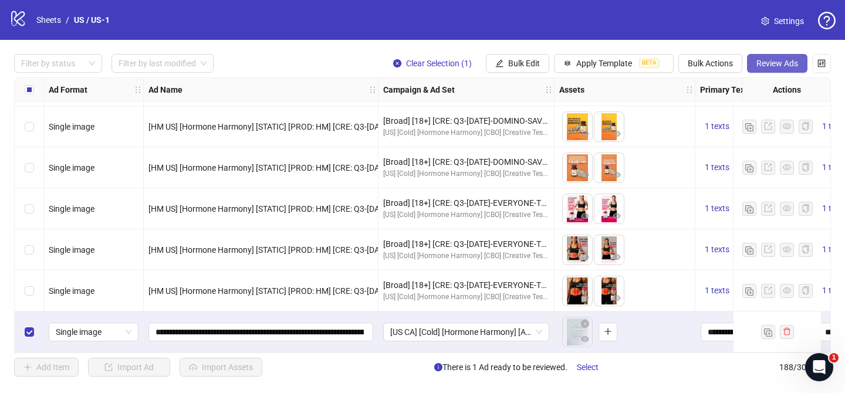
click at [765, 67] on span "Review Ads" at bounding box center [778, 63] width 42 height 9
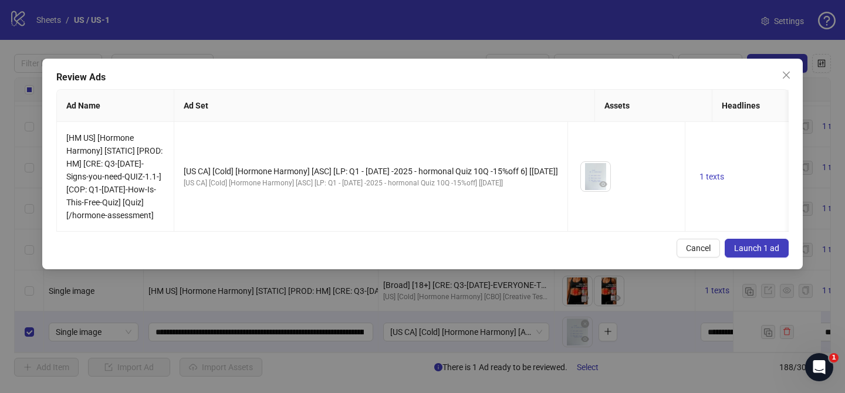
click at [761, 253] on span "Launch 1 ad" at bounding box center [756, 248] width 45 height 9
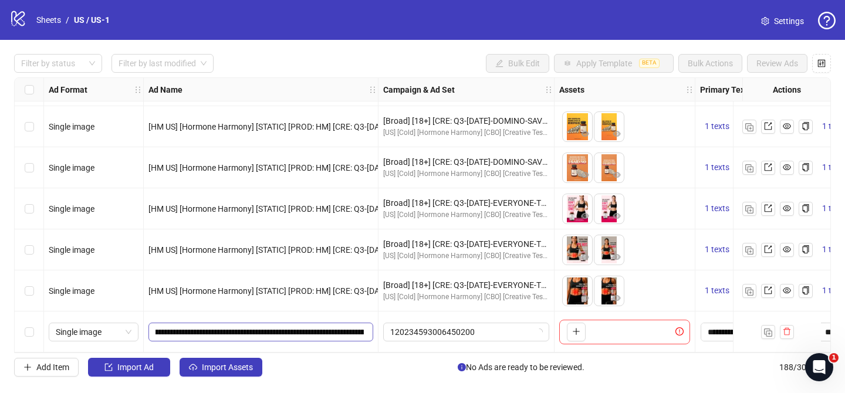
scroll to position [0, 24]
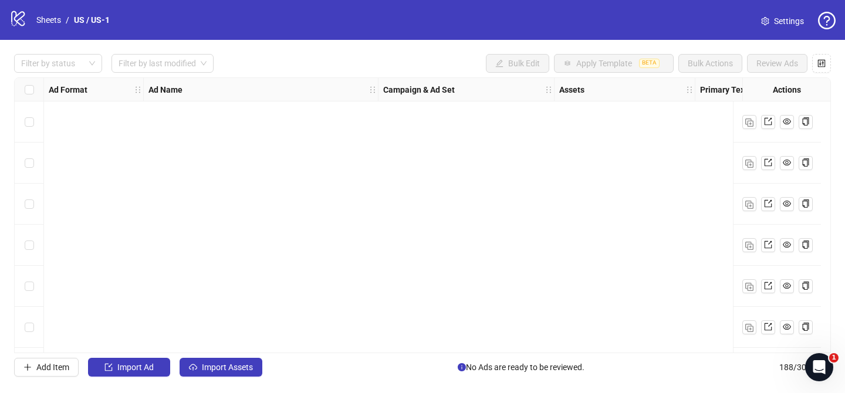
scroll to position [7478, 0]
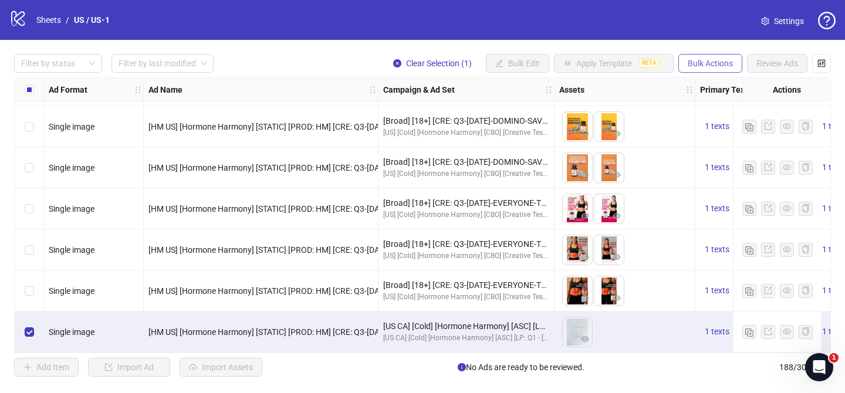
click at [697, 69] on button "Bulk Actions" at bounding box center [710, 63] width 64 height 19
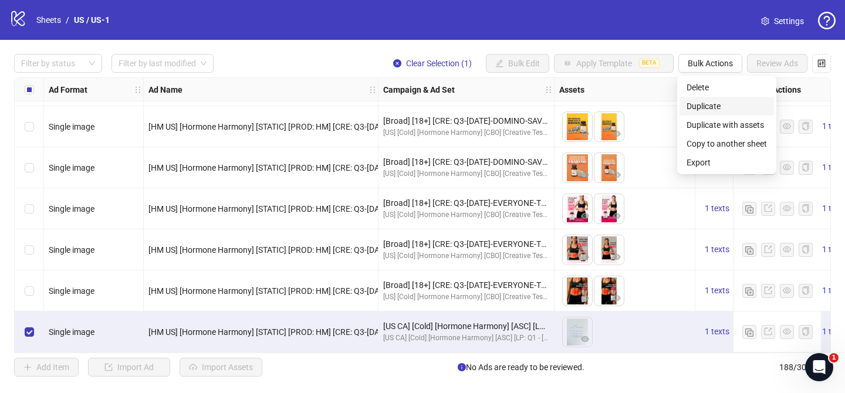
click at [707, 107] on span "Duplicate" at bounding box center [727, 106] width 80 height 13
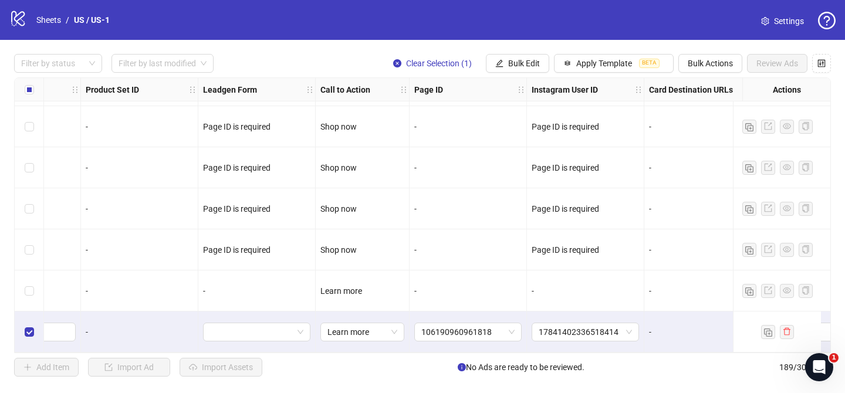
scroll to position [7519, 1326]
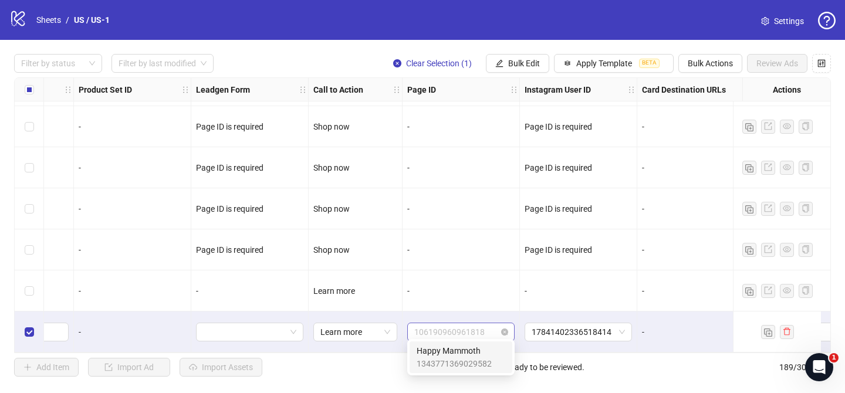
click at [461, 325] on span "106190960961818" at bounding box center [460, 332] width 93 height 18
click at [603, 343] on div "17841402336518414" at bounding box center [578, 332] width 117 height 41
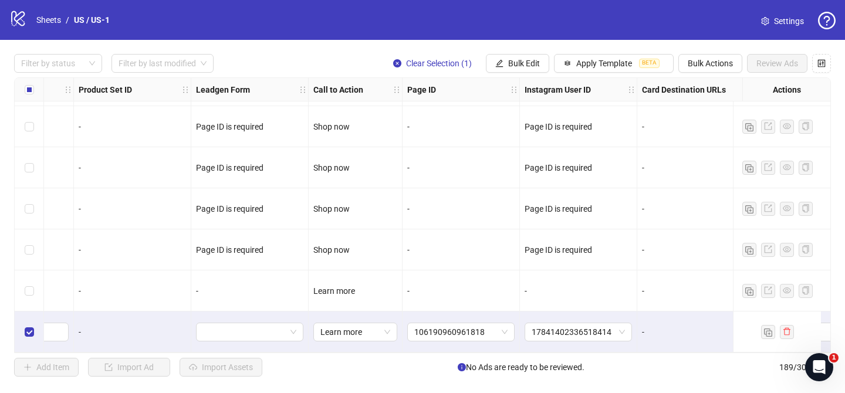
click at [775, 27] on span "Settings" at bounding box center [789, 21] width 30 height 13
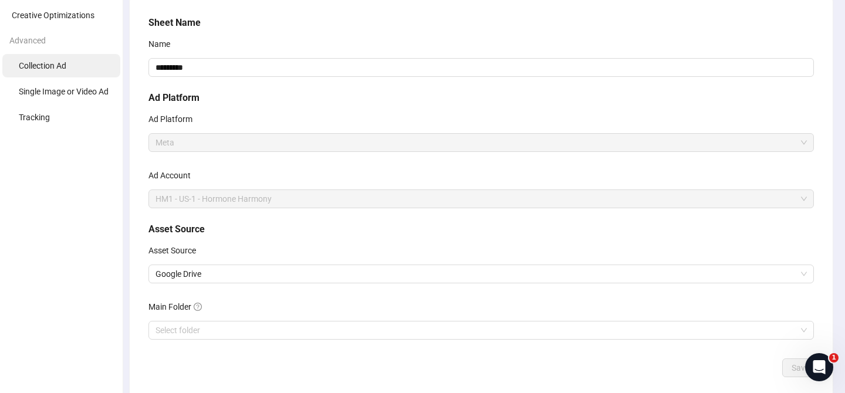
scroll to position [73, 0]
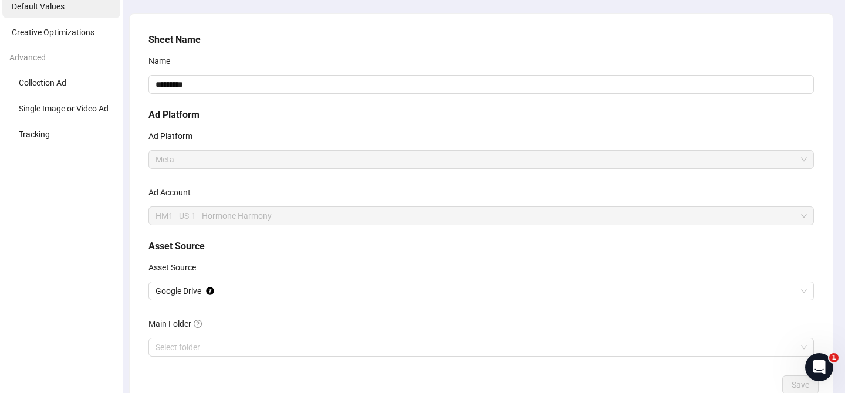
click at [49, 14] on li "Default Values" at bounding box center [61, 6] width 118 height 23
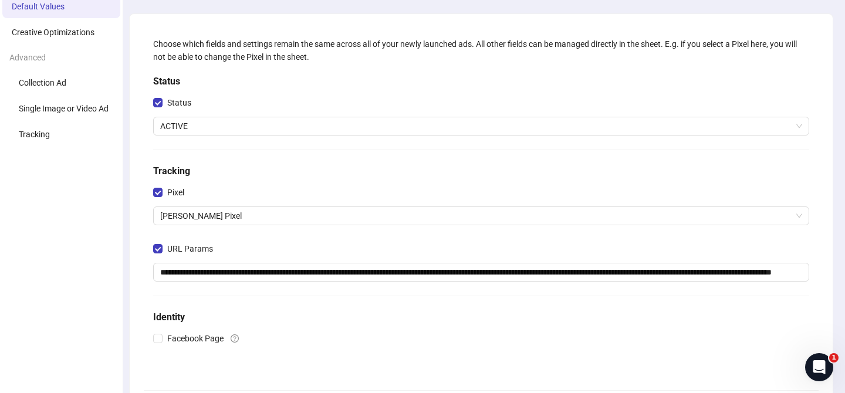
scroll to position [217, 0]
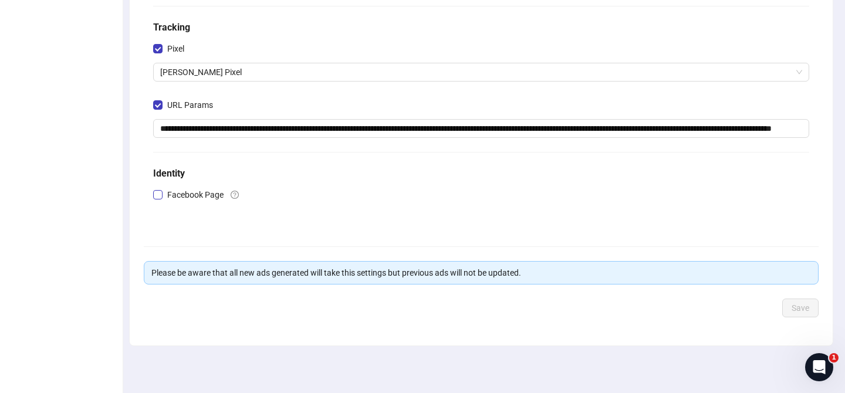
click at [211, 192] on span "Facebook Page" at bounding box center [196, 194] width 66 height 13
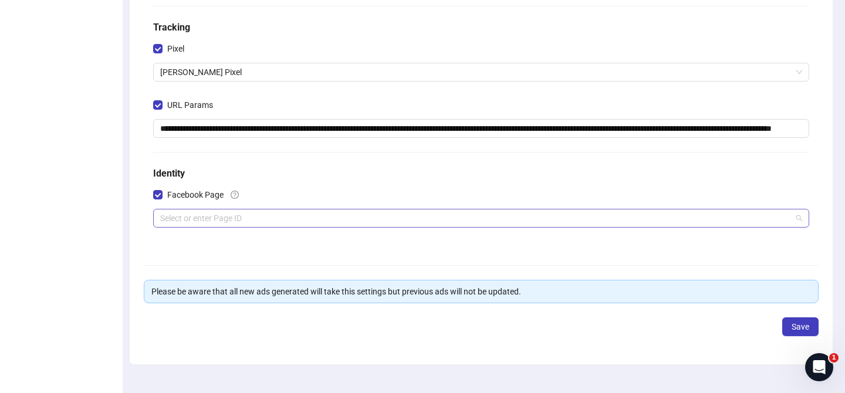
click at [225, 222] on input "search" at bounding box center [476, 219] width 632 height 18
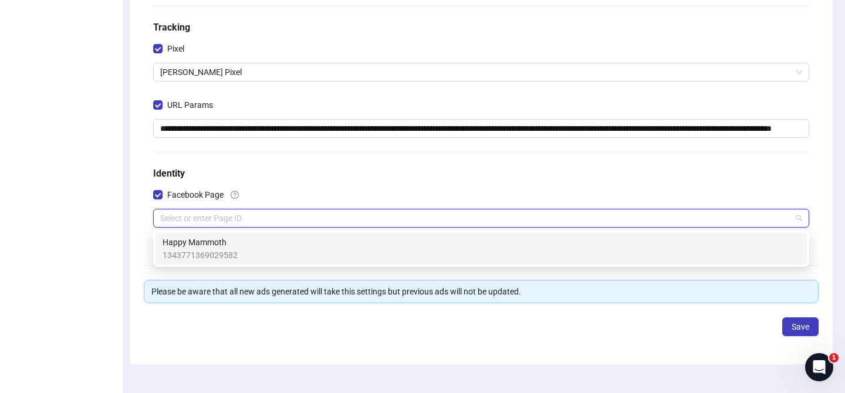
paste input "**********"
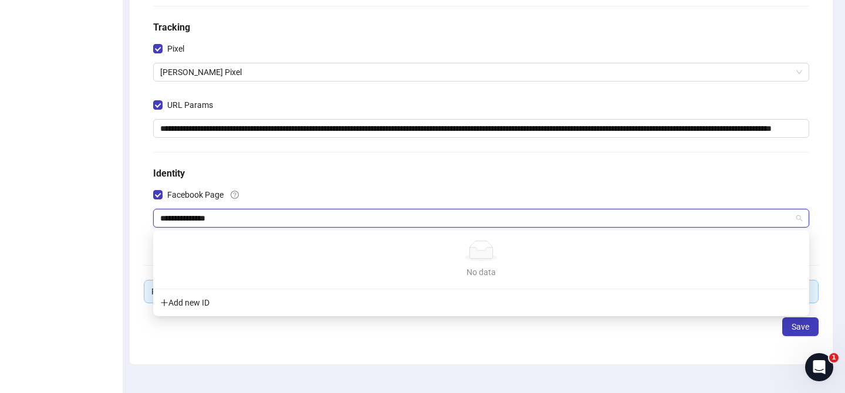
click at [189, 298] on div "Add new ID" at bounding box center [481, 303] width 651 height 22
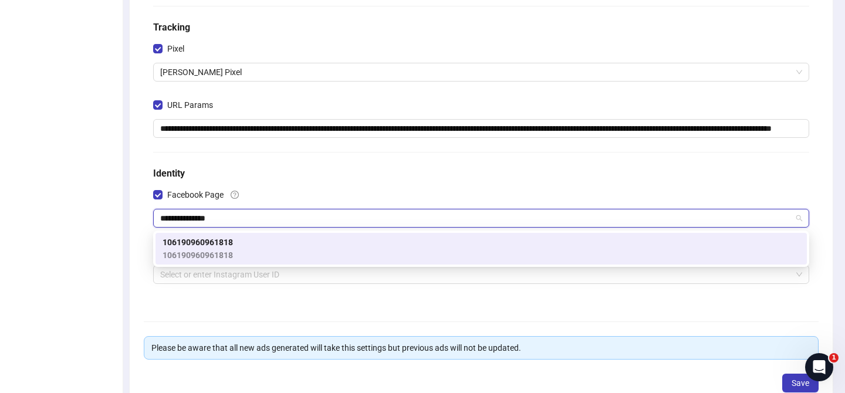
type input "**********"
click at [154, 284] on div "**********" at bounding box center [481, 96] width 666 height 414
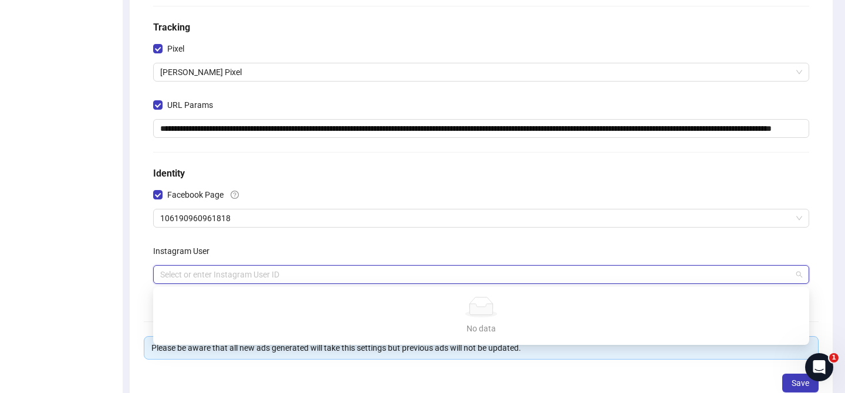
click at [200, 270] on input "search" at bounding box center [476, 275] width 632 height 18
paste input "**********"
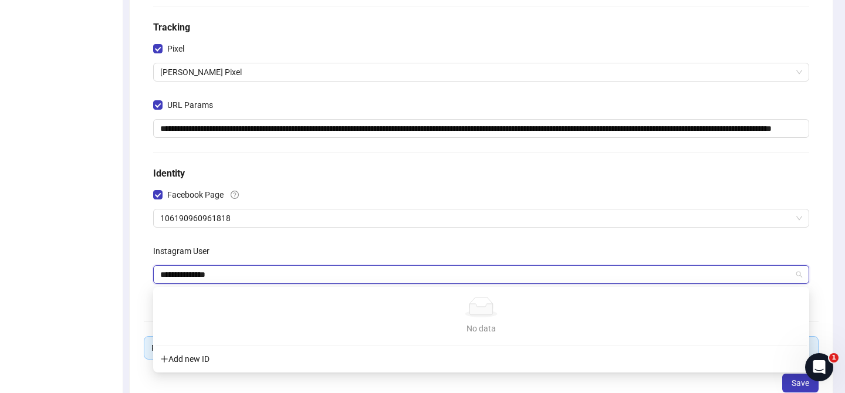
type input "**********"
click at [141, 247] on div "**********" at bounding box center [481, 145] width 703 height 551
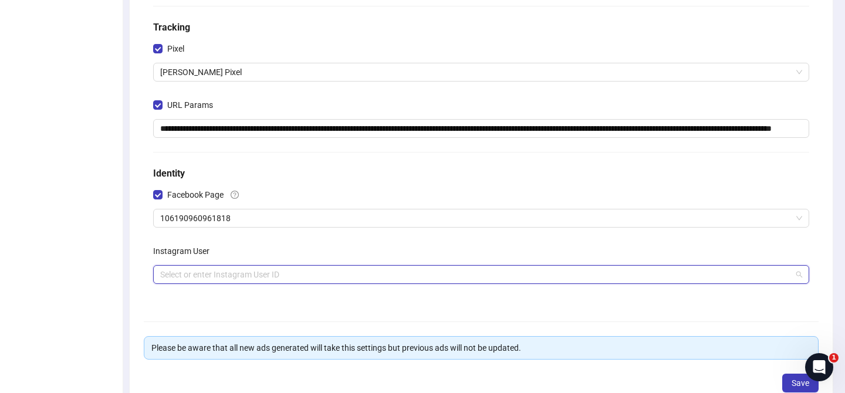
click at [199, 278] on input "search" at bounding box center [476, 275] width 632 height 18
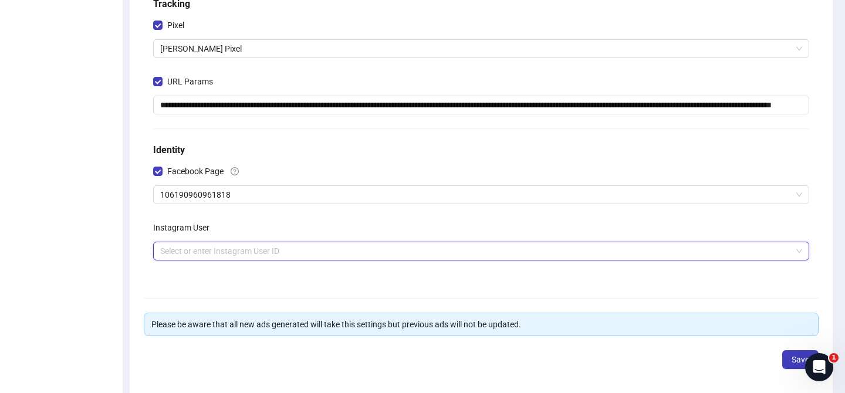
scroll to position [256, 0]
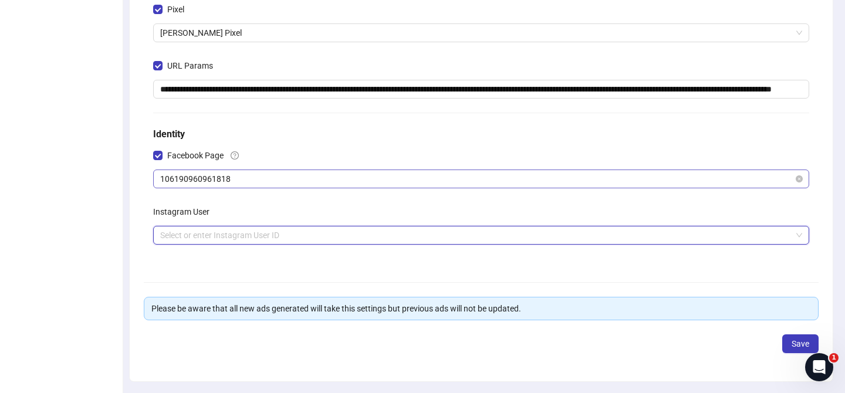
click at [212, 178] on span "106190960961818" at bounding box center [481, 179] width 642 height 18
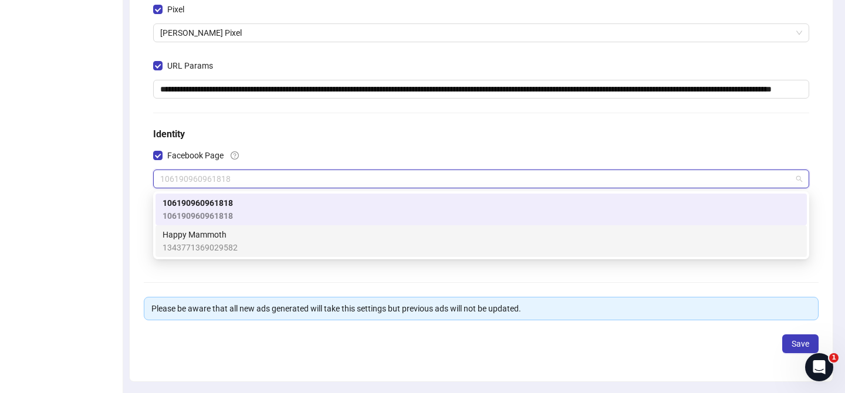
click at [215, 241] on span "1343771369029582" at bounding box center [200, 247] width 75 height 13
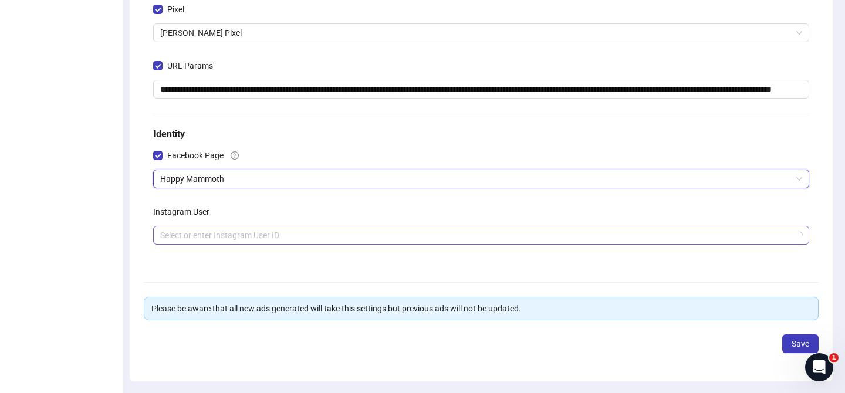
click at [214, 238] on input "search" at bounding box center [476, 236] width 632 height 18
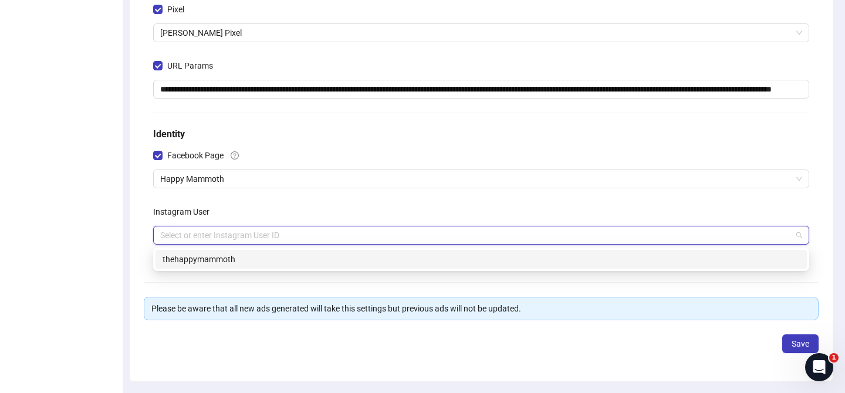
click at [213, 256] on div "thehappymammoth" at bounding box center [481, 259] width 637 height 13
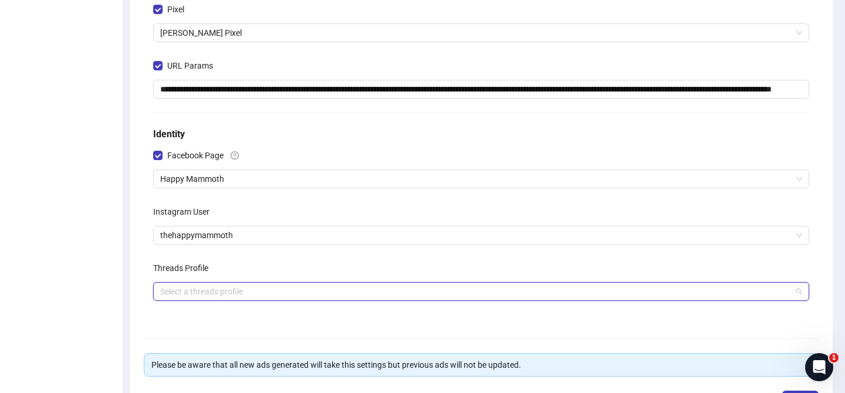
click at [222, 283] on input "search" at bounding box center [476, 292] width 632 height 18
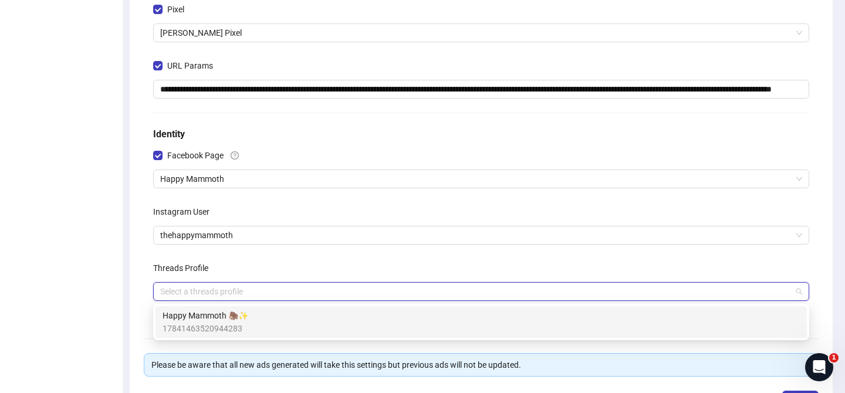
click at [226, 318] on span "Happy Mammoth 🦣✨" at bounding box center [206, 315] width 86 height 13
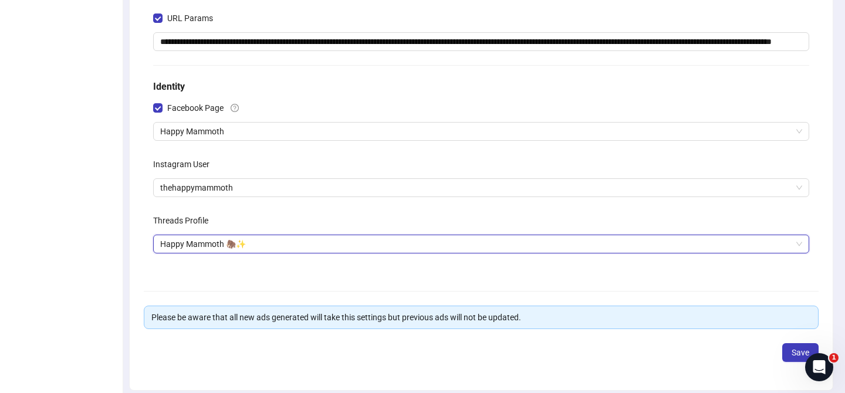
scroll to position [312, 0]
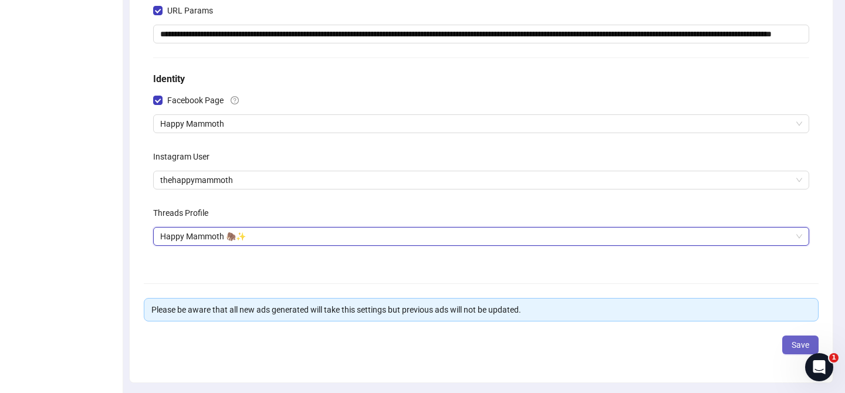
click at [798, 349] on span "Save" at bounding box center [801, 344] width 18 height 9
